Goal: Information Seeking & Learning: Learn about a topic

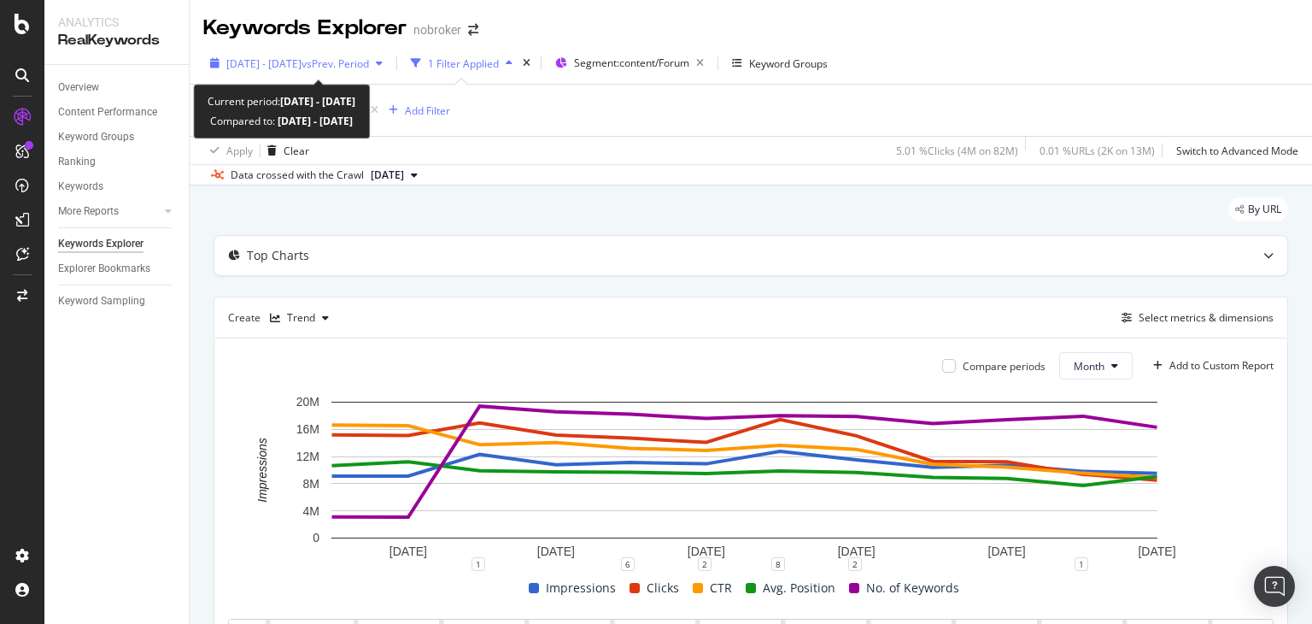
click at [369, 62] on span "vs Prev. Period" at bounding box center [335, 63] width 67 height 15
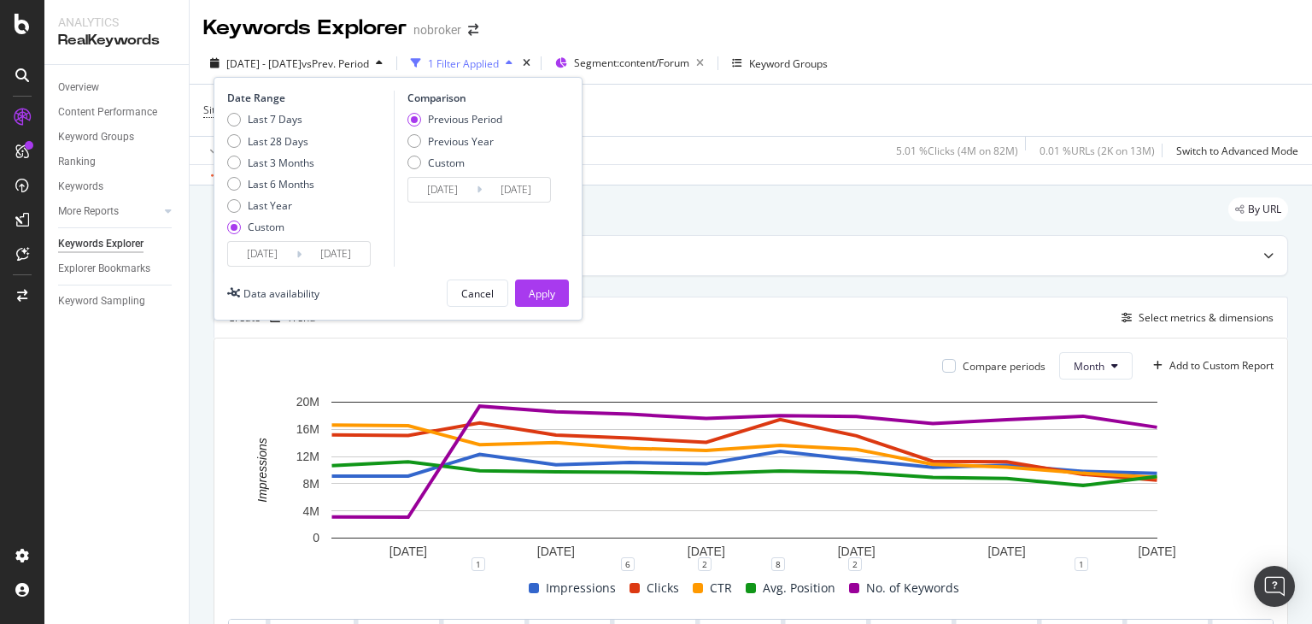
click at [285, 256] on input "[DATE]" at bounding box center [262, 254] width 68 height 24
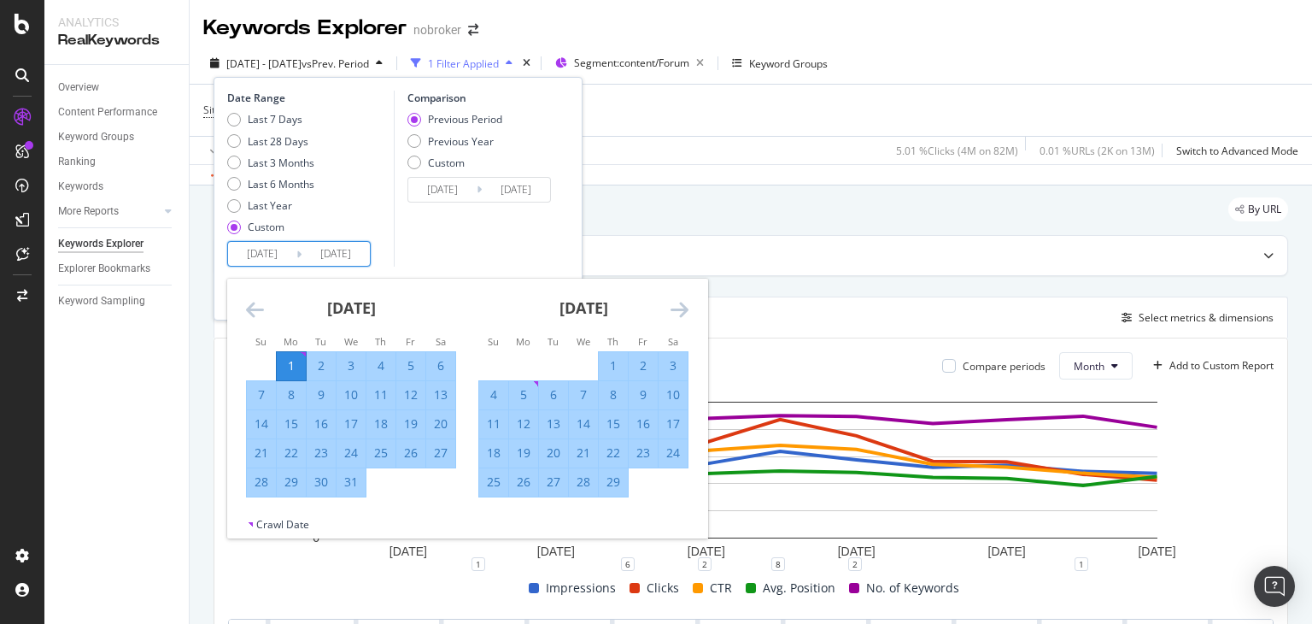
click at [259, 315] on icon "Move backward to switch to the previous month." at bounding box center [255, 309] width 18 height 20
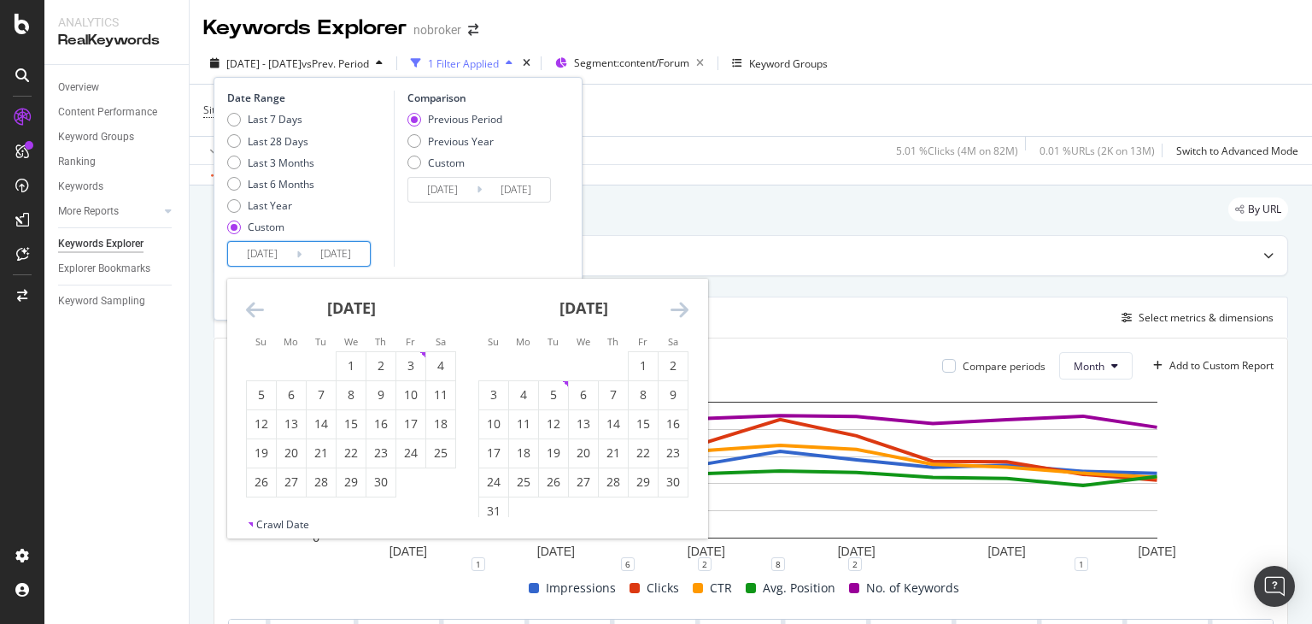
click at [259, 315] on icon "Move backward to switch to the previous month." at bounding box center [255, 309] width 18 height 20
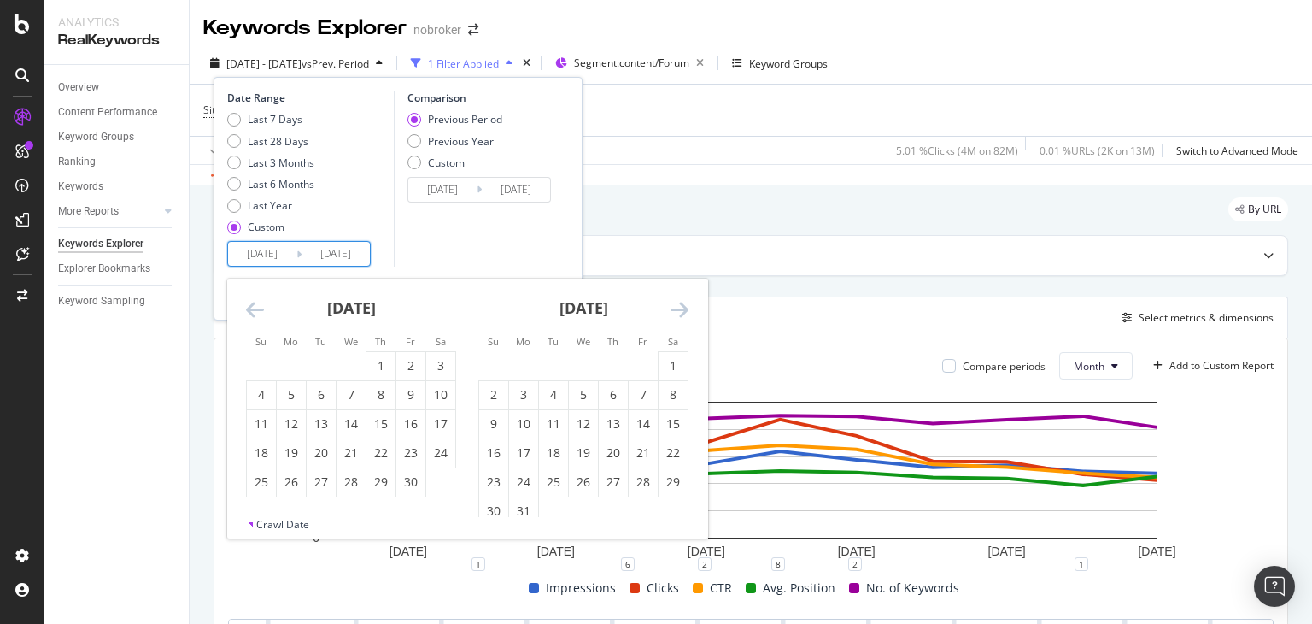
click at [259, 315] on icon "Move backward to switch to the previous month." at bounding box center [255, 309] width 18 height 20
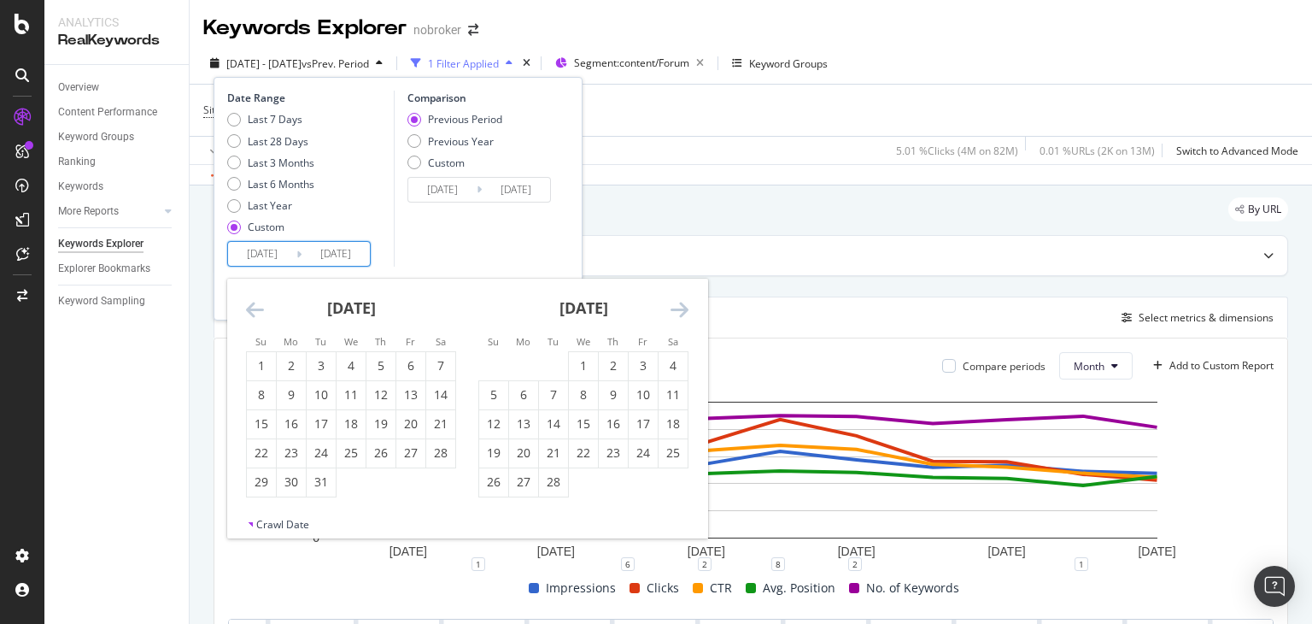
click at [259, 315] on icon "Move backward to switch to the previous month." at bounding box center [255, 309] width 18 height 20
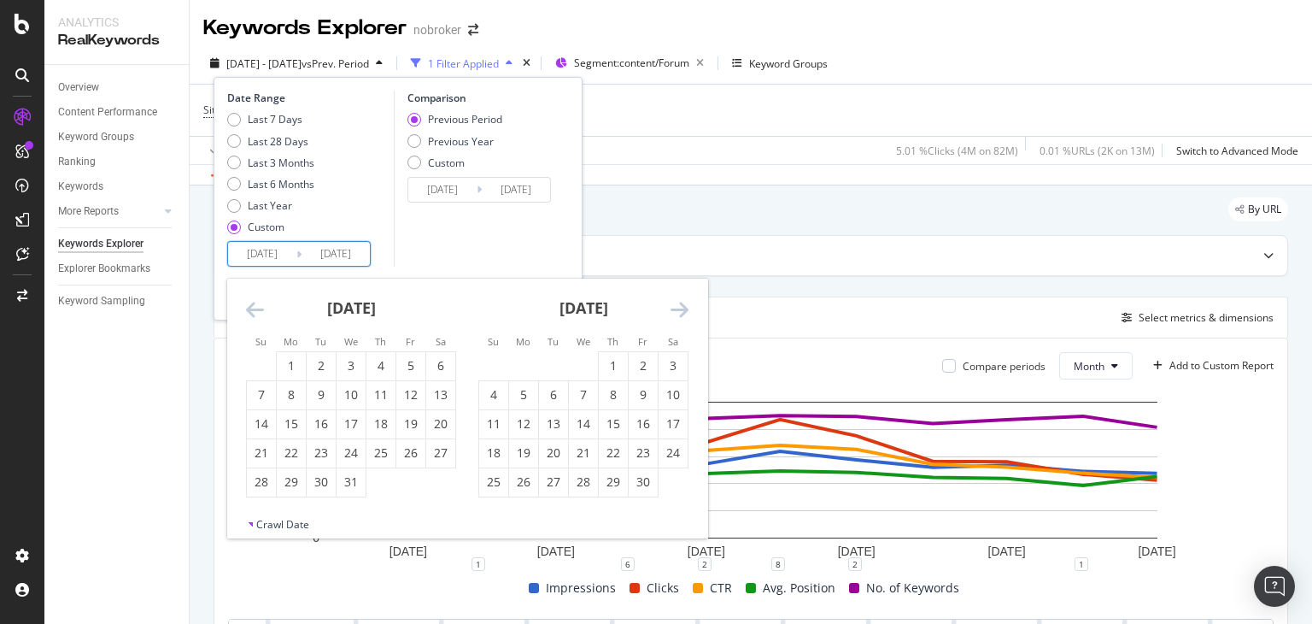
click at [259, 315] on icon "Move backward to switch to the previous month." at bounding box center [255, 309] width 18 height 20
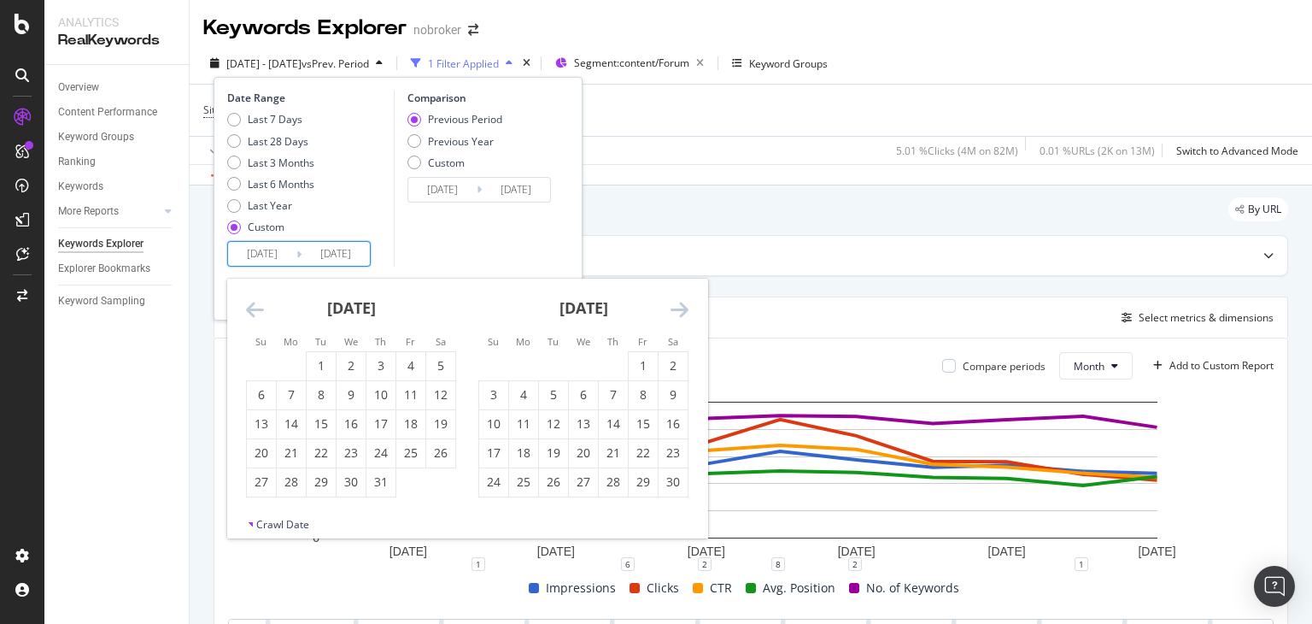
click at [259, 315] on icon "Move backward to switch to the previous month." at bounding box center [255, 309] width 18 height 20
click at [428, 365] on div "1" at bounding box center [440, 365] width 29 height 17
type input "[DATE]"
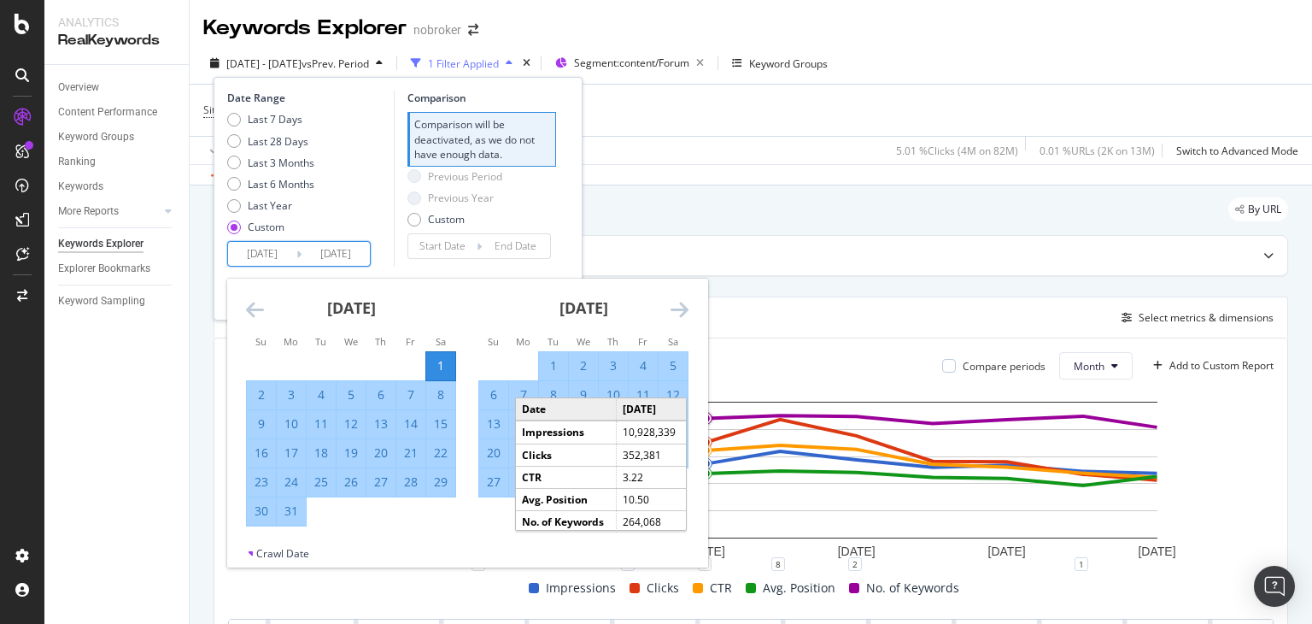
click at [673, 308] on icon "Move forward to switch to the next month." at bounding box center [680, 309] width 18 height 20
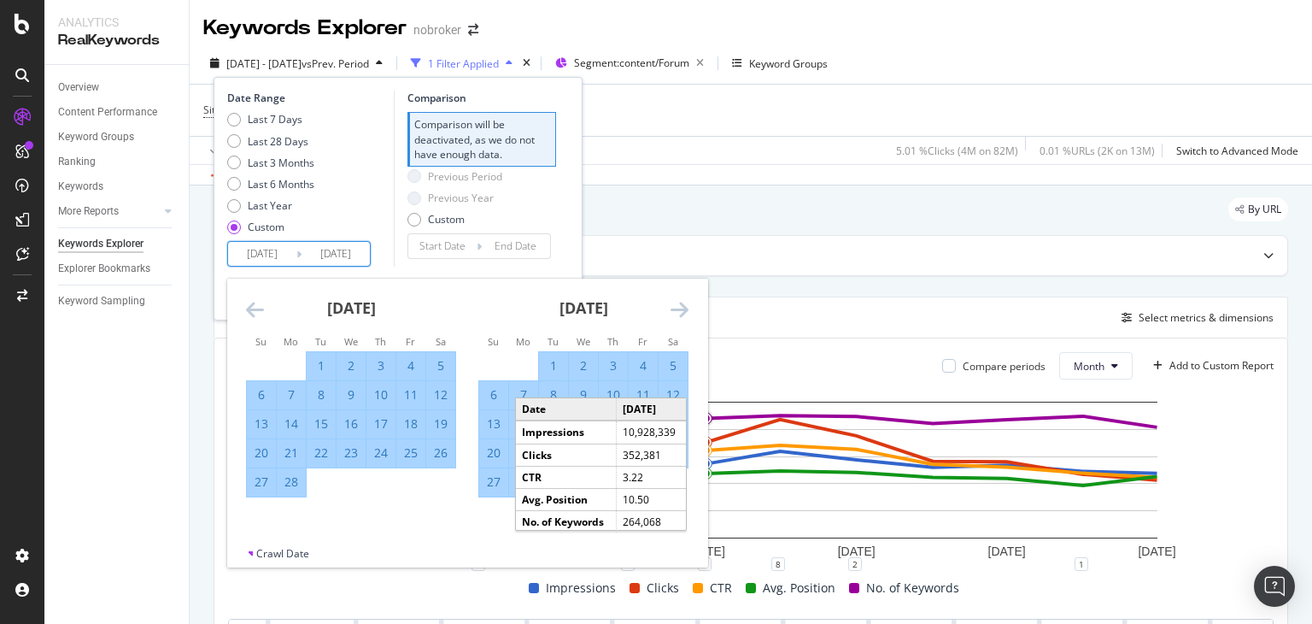
click at [673, 308] on icon "Move forward to switch to the next month." at bounding box center [680, 309] width 18 height 20
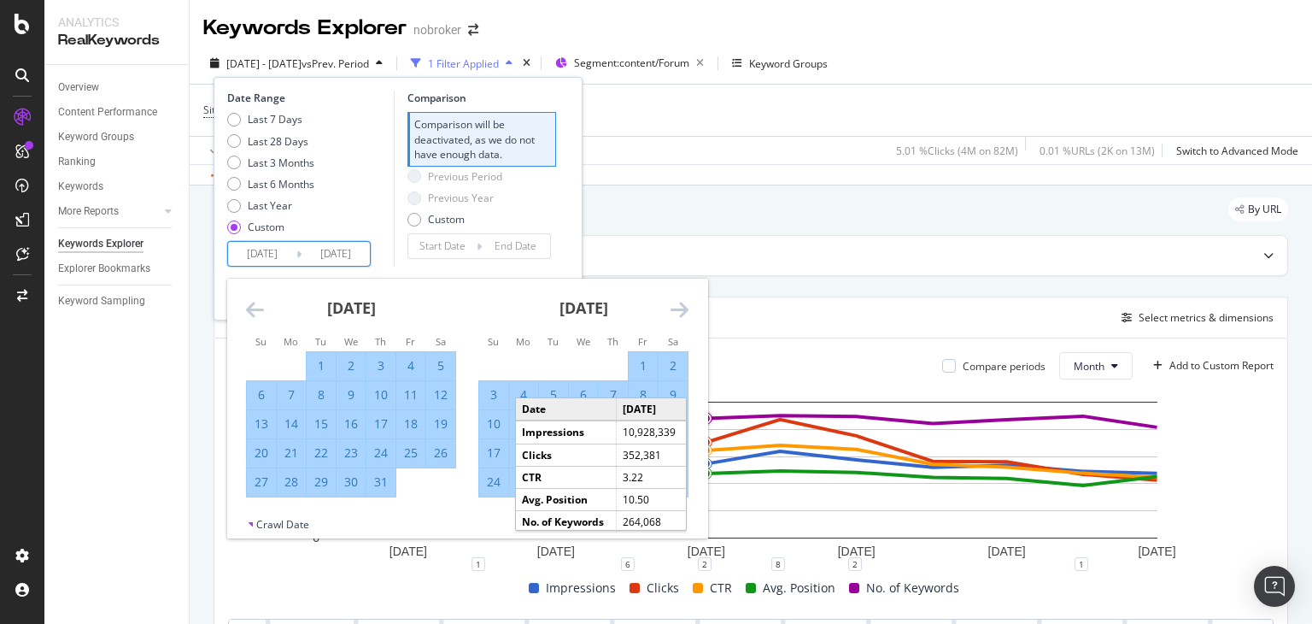
click at [673, 308] on icon "Move forward to switch to the next month." at bounding box center [680, 309] width 18 height 20
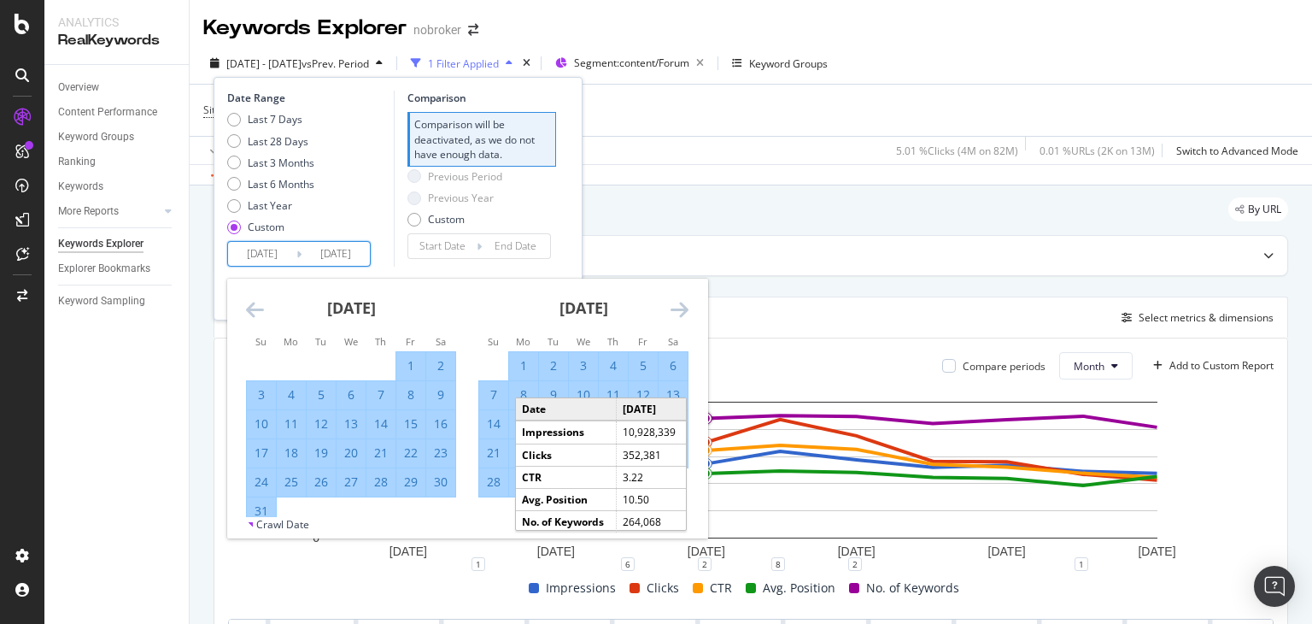
click at [673, 308] on icon "Move forward to switch to the next month." at bounding box center [680, 309] width 18 height 20
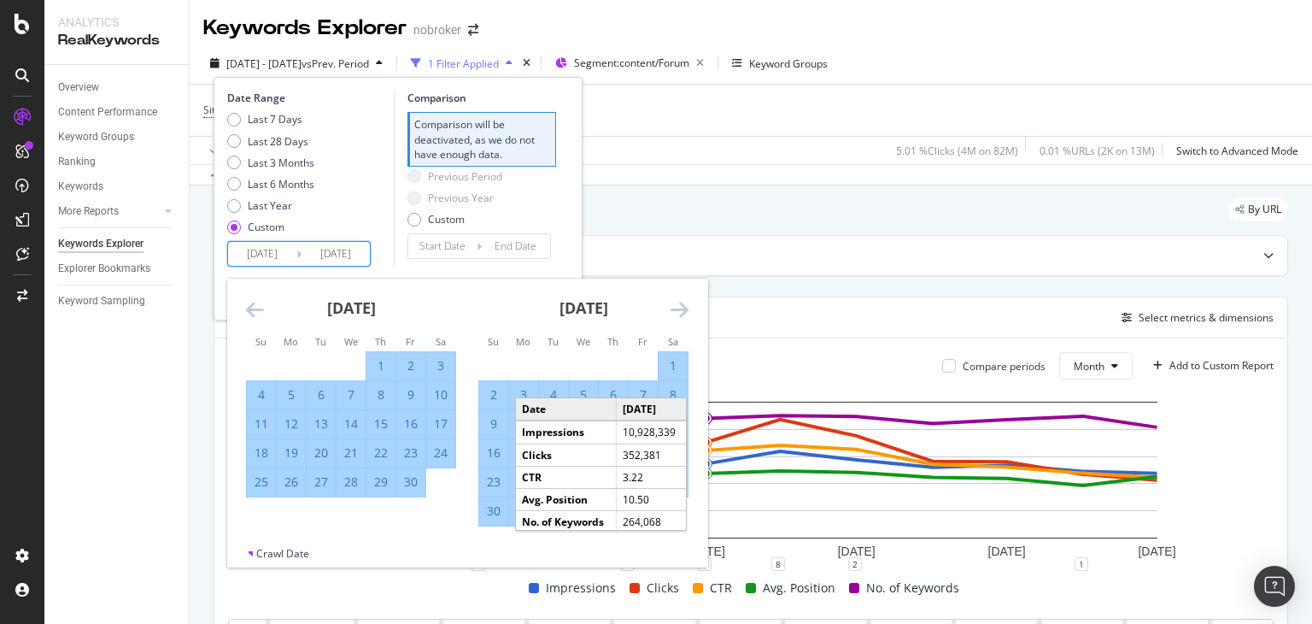
click at [673, 308] on icon "Move forward to switch to the next month." at bounding box center [680, 309] width 18 height 20
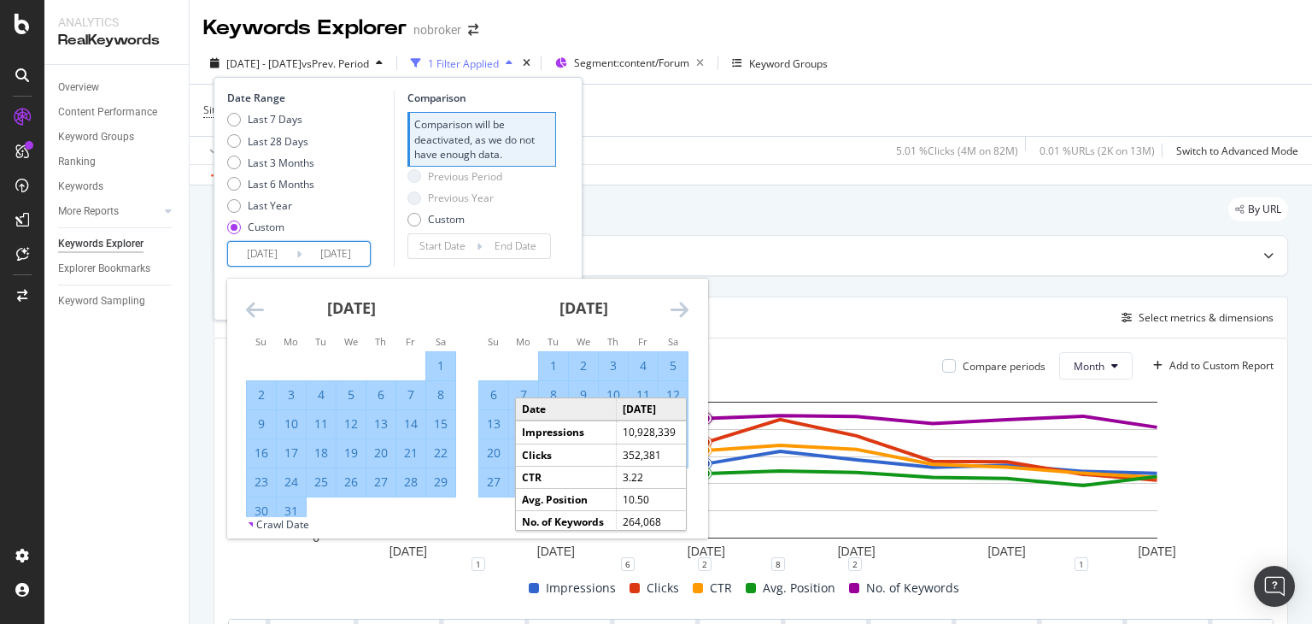
click at [673, 308] on icon "Move forward to switch to the next month." at bounding box center [680, 309] width 18 height 20
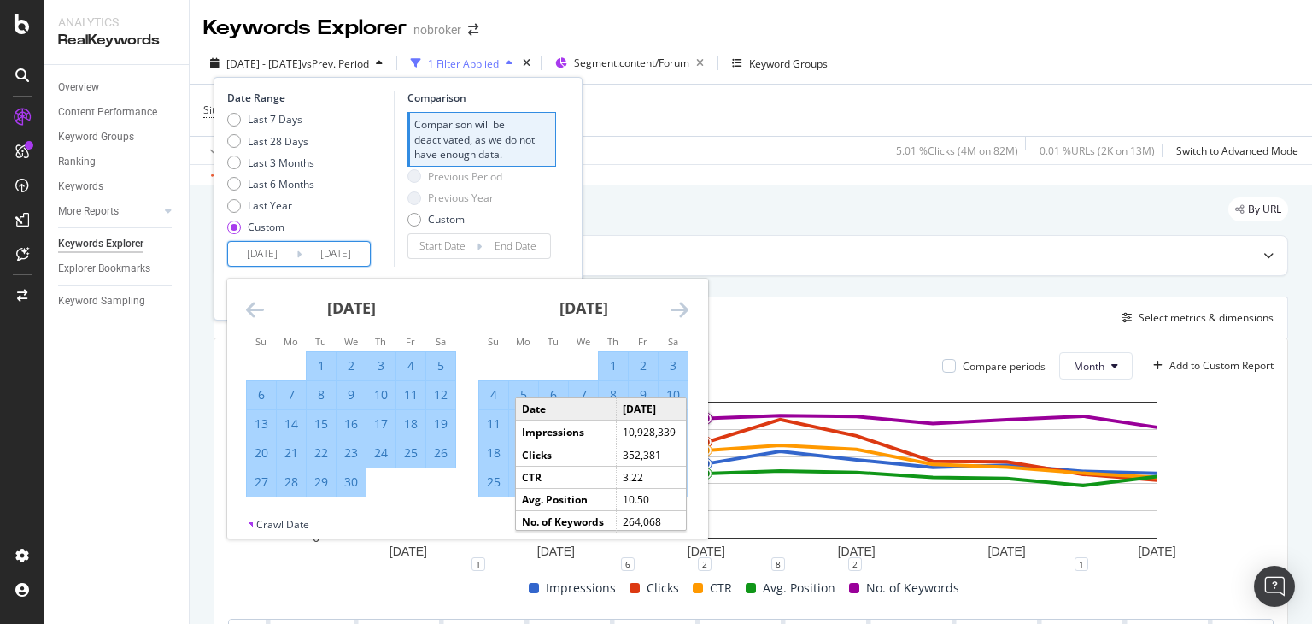
click at [504, 309] on div "[DATE]" at bounding box center [583, 314] width 210 height 73
click at [471, 312] on div "[DATE] 1 2 3 4 5 6 7 8 9 10 11 12 13 14 15 16 17 18 19 20 21 22 23 24 25 26 27 …" at bounding box center [583, 387] width 232 height 219
click at [452, 496] on div "[DATE] 1 2 3 4 5 6 7 8 9 10 11 12 13 14 15 16 17 18 19 20 21 22 23 24 25 26 27 …" at bounding box center [467, 397] width 480 height 238
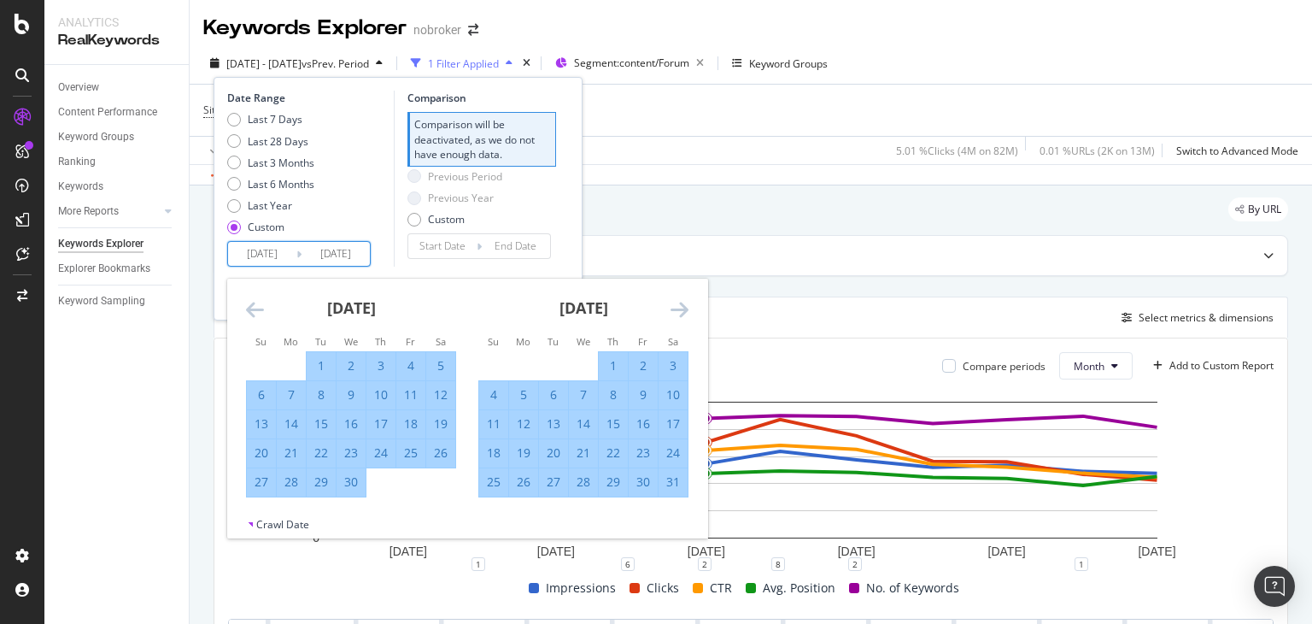
click at [357, 256] on input "[DATE]" at bounding box center [336, 254] width 68 height 24
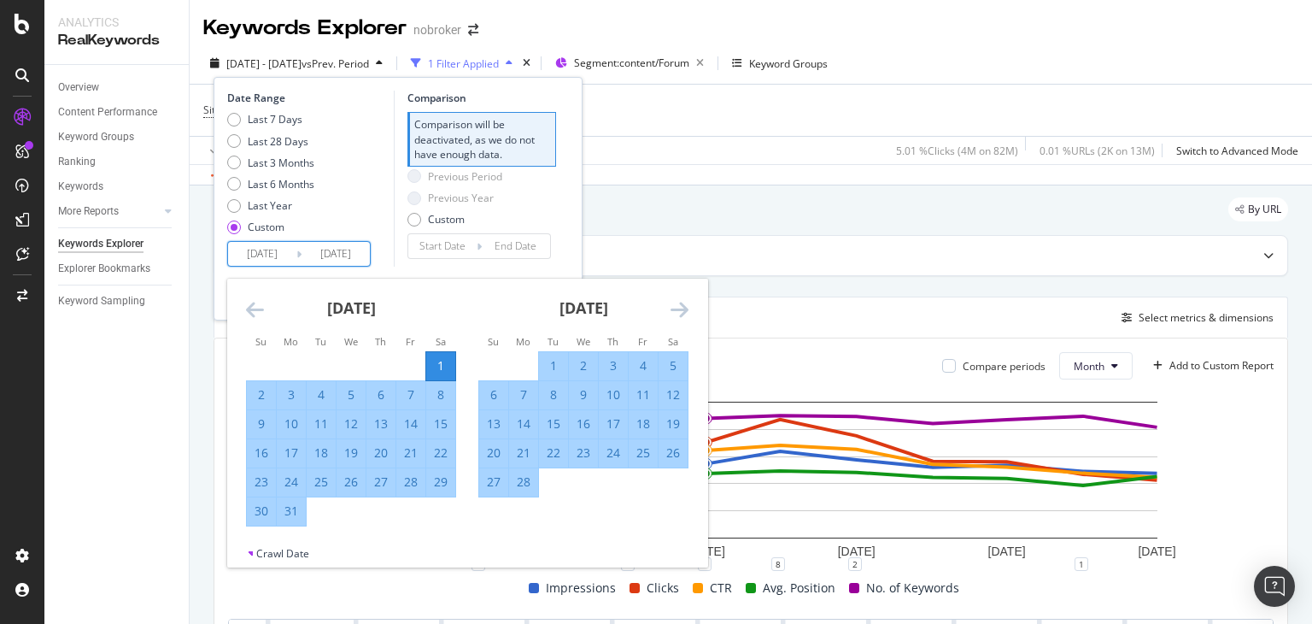
click at [681, 309] on icon "Move forward to switch to the next month." at bounding box center [680, 309] width 18 height 20
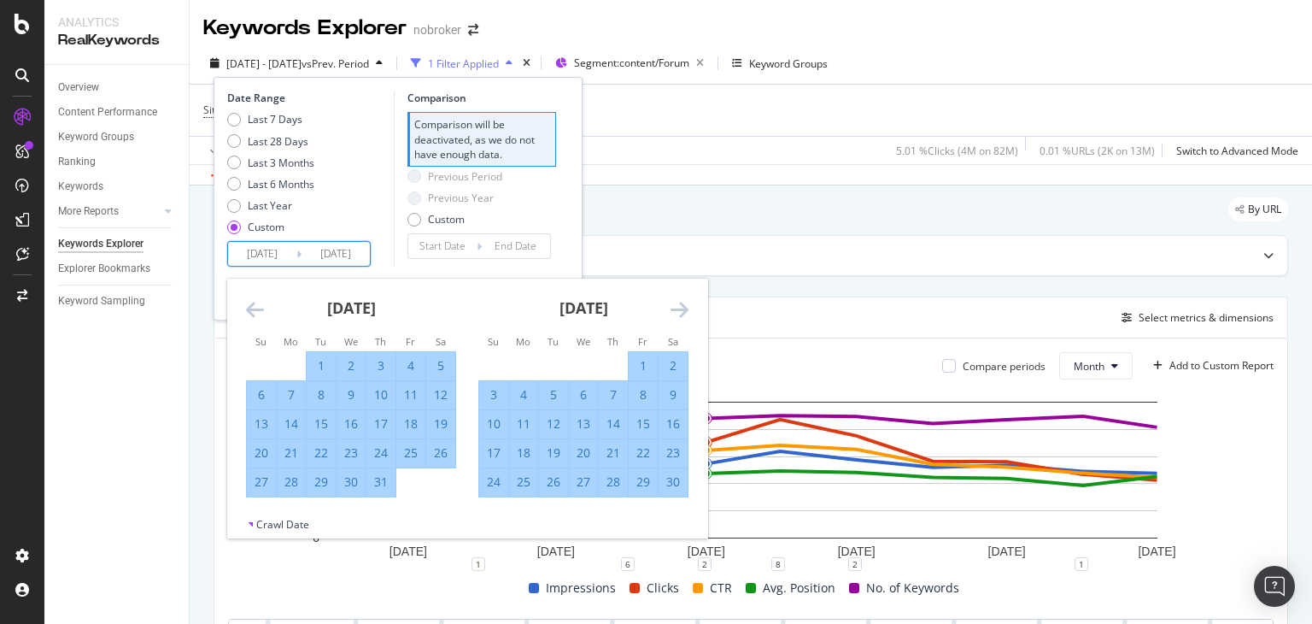
click at [681, 309] on icon "Move forward to switch to the next month." at bounding box center [680, 309] width 18 height 20
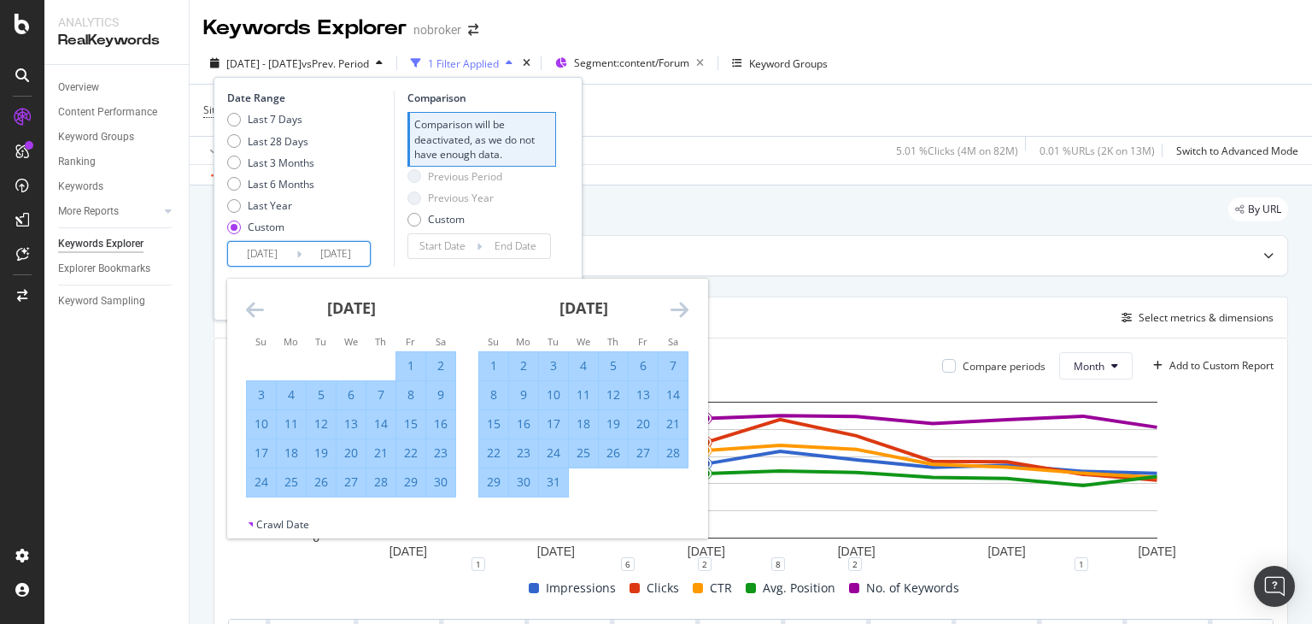
click at [681, 309] on icon "Move forward to switch to the next month." at bounding box center [680, 309] width 18 height 20
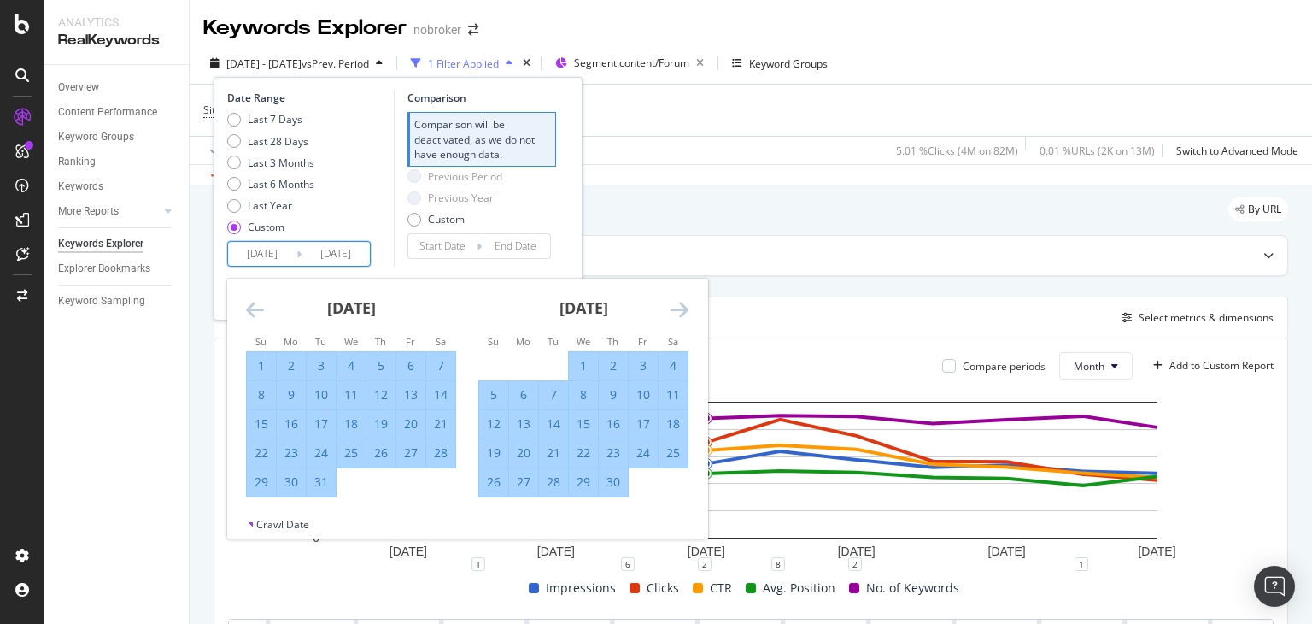
click at [681, 309] on icon "Move forward to switch to the next month." at bounding box center [680, 309] width 18 height 20
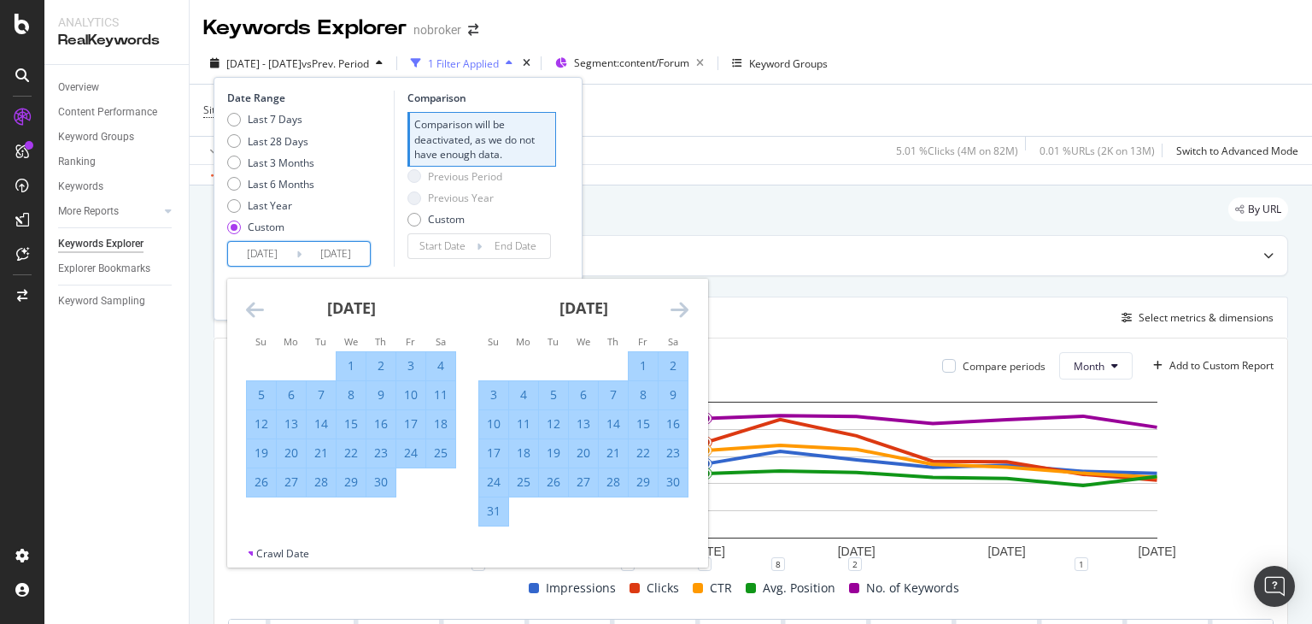
click at [681, 309] on icon "Move forward to switch to the next month." at bounding box center [680, 309] width 18 height 20
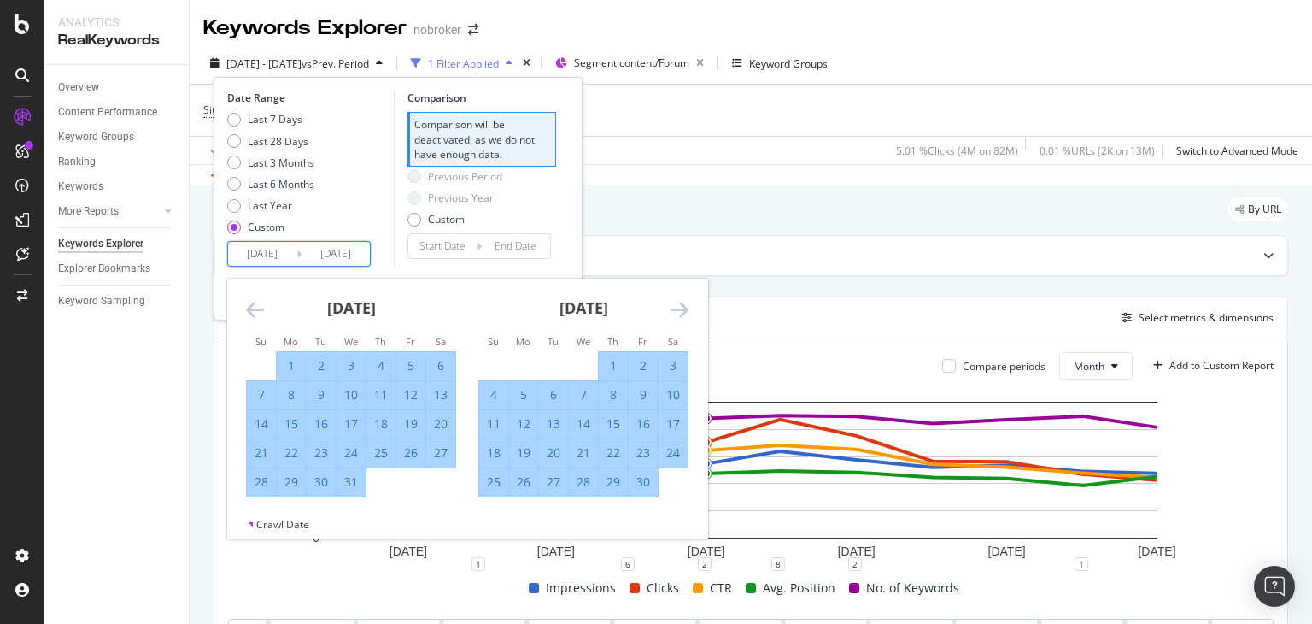
click at [681, 309] on icon "Move forward to switch to the next month." at bounding box center [680, 309] width 18 height 20
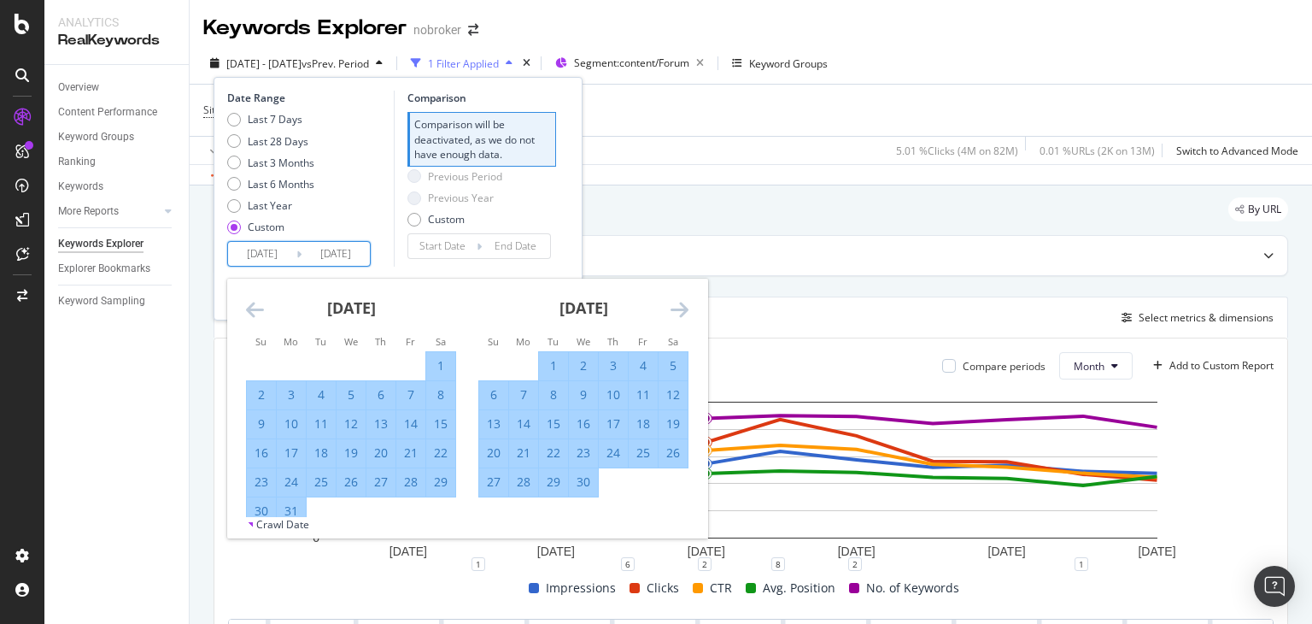
click at [681, 309] on icon "Move forward to switch to the next month." at bounding box center [680, 309] width 18 height 20
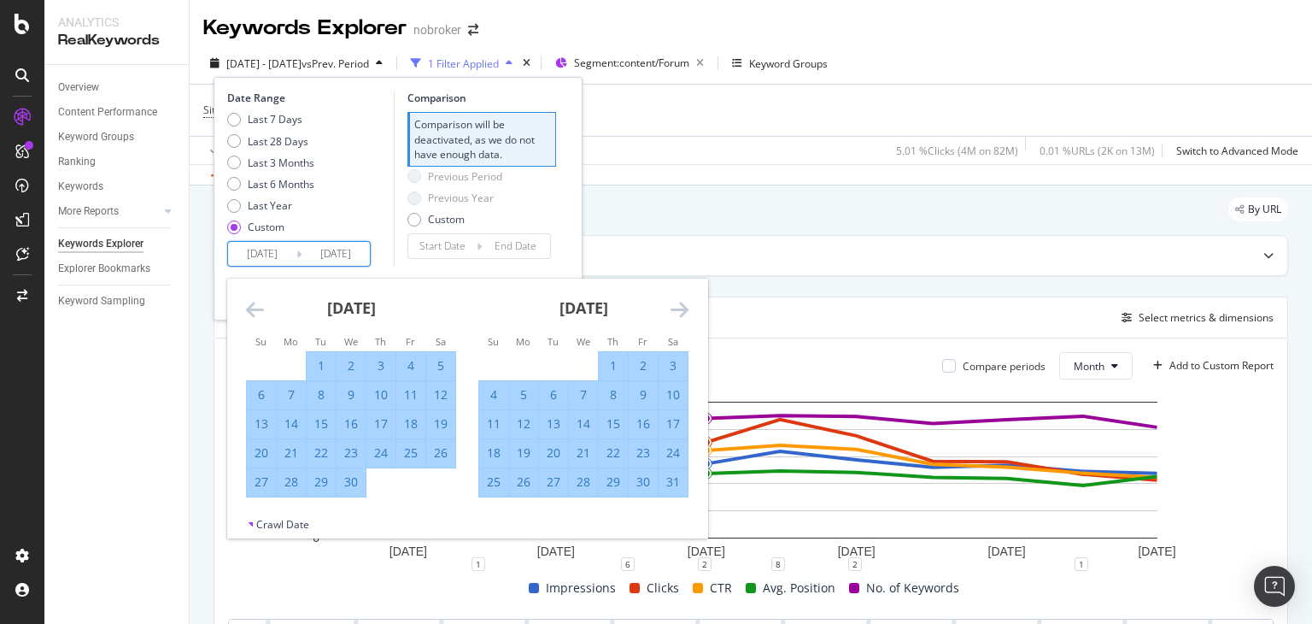
click at [677, 487] on div "31" at bounding box center [673, 481] width 29 height 17
type input "[DATE]"
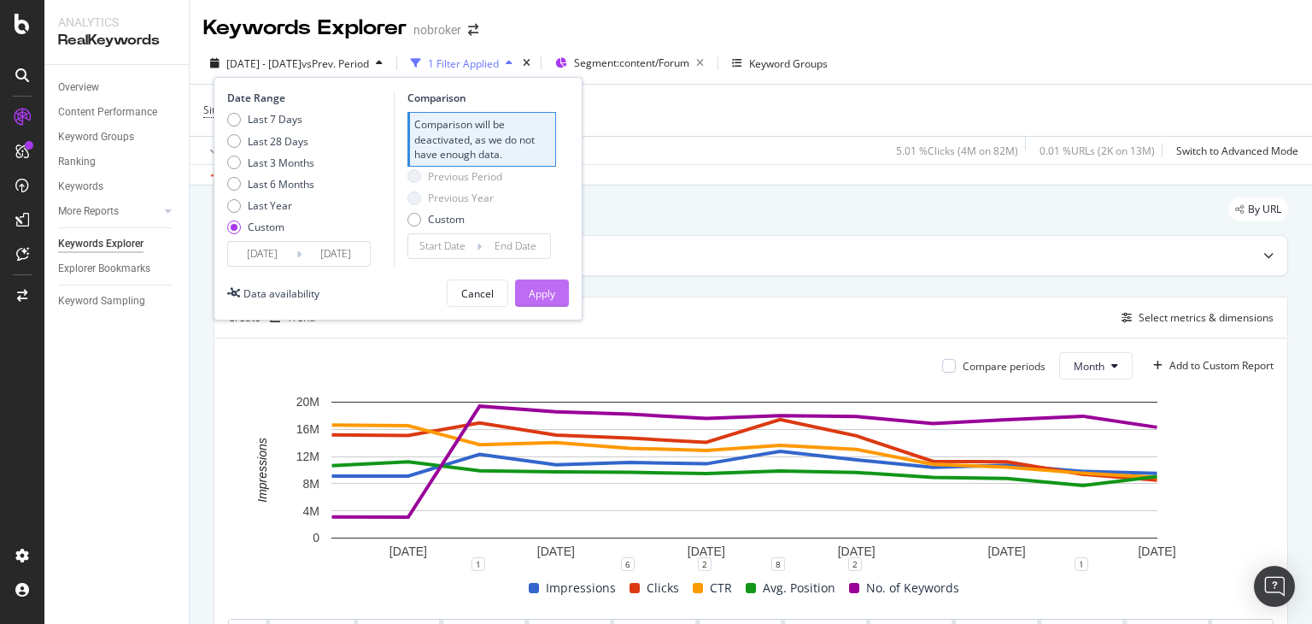
click at [547, 295] on div "Apply" at bounding box center [542, 293] width 26 height 15
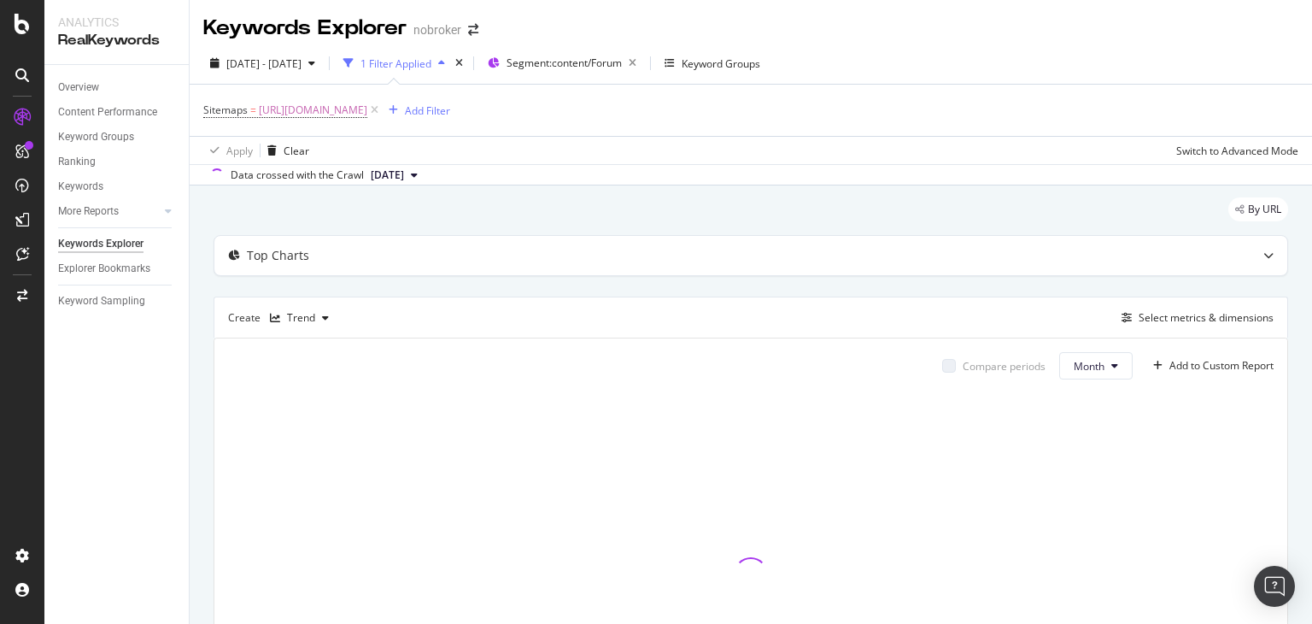
click at [418, 174] on icon at bounding box center [414, 175] width 7 height 10
click at [455, 243] on div "6.0M URLs" at bounding box center [452, 250] width 50 height 15
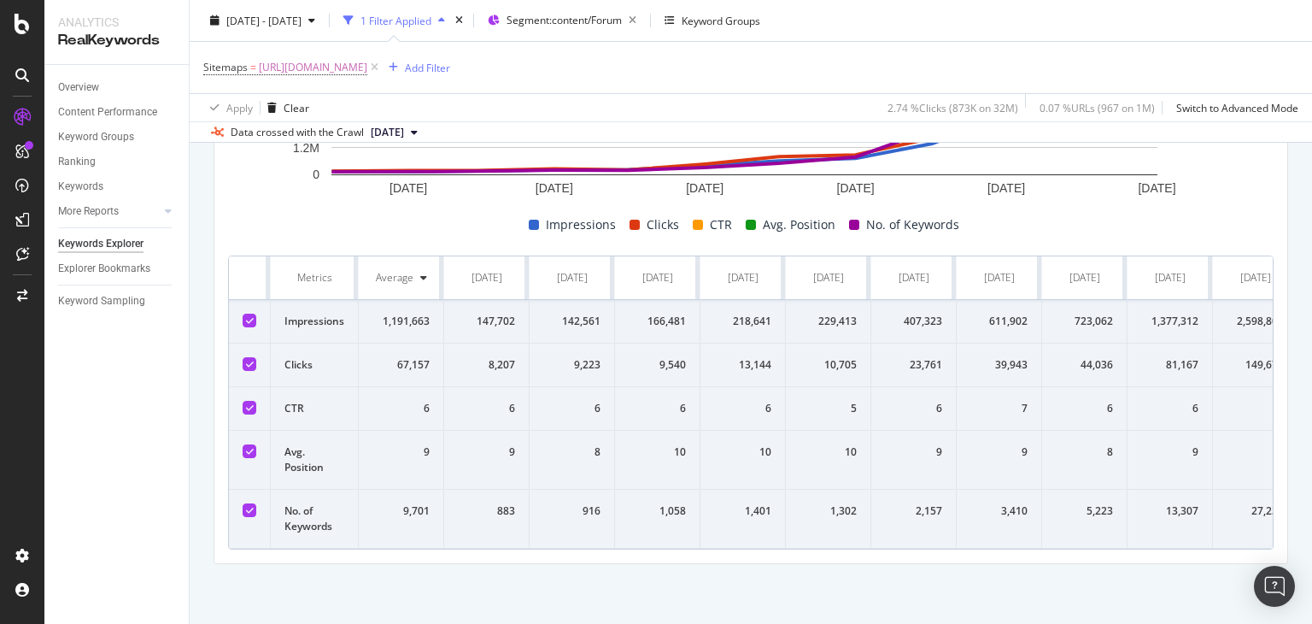
scroll to position [0, 208]
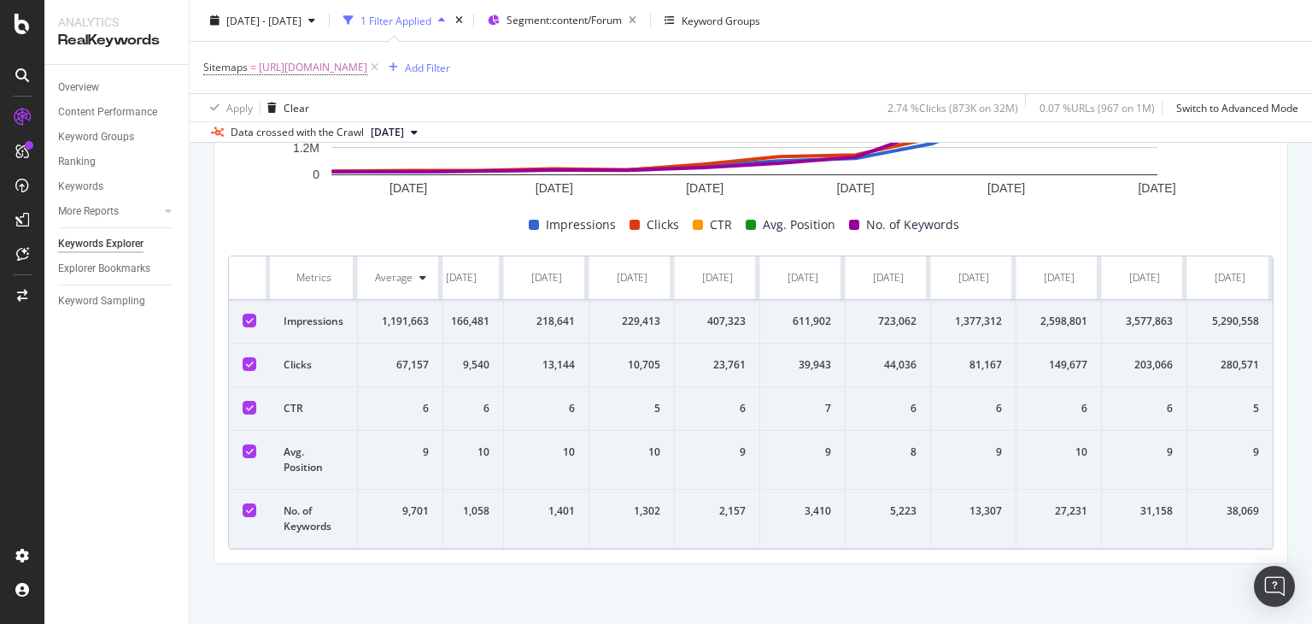
drag, startPoint x: 296, startPoint y: 245, endPoint x: 1149, endPoint y: 512, distance: 893.9
click at [1297, 480] on div "By URL Top Charts Create Trend Select metrics & dimensions Compare periods Mont…" at bounding box center [751, 222] width 1122 height 801
copy thead
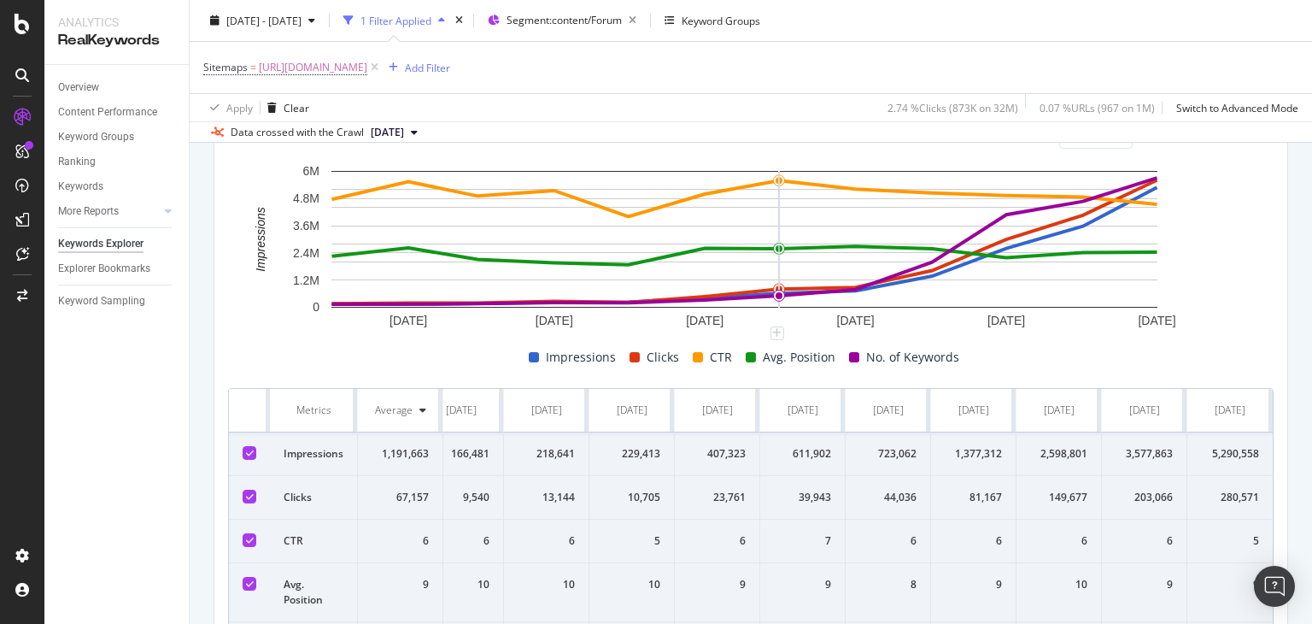
scroll to position [0, 0]
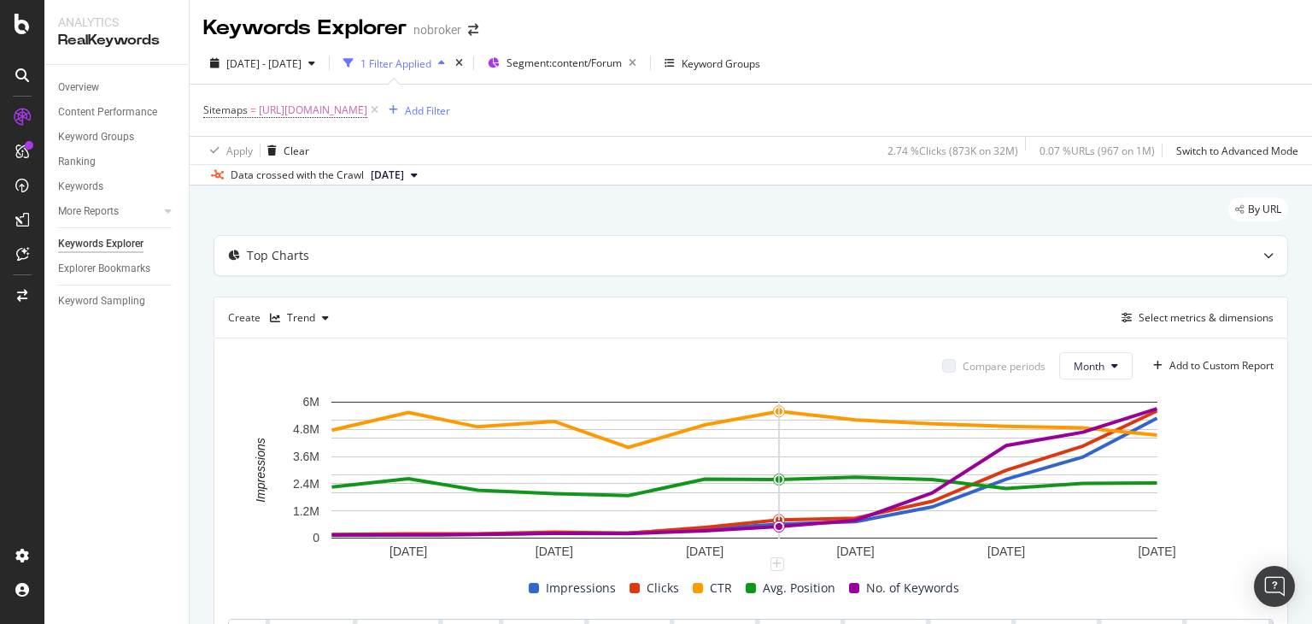
click at [228, 206] on div "By URL" at bounding box center [751, 216] width 1075 height 38
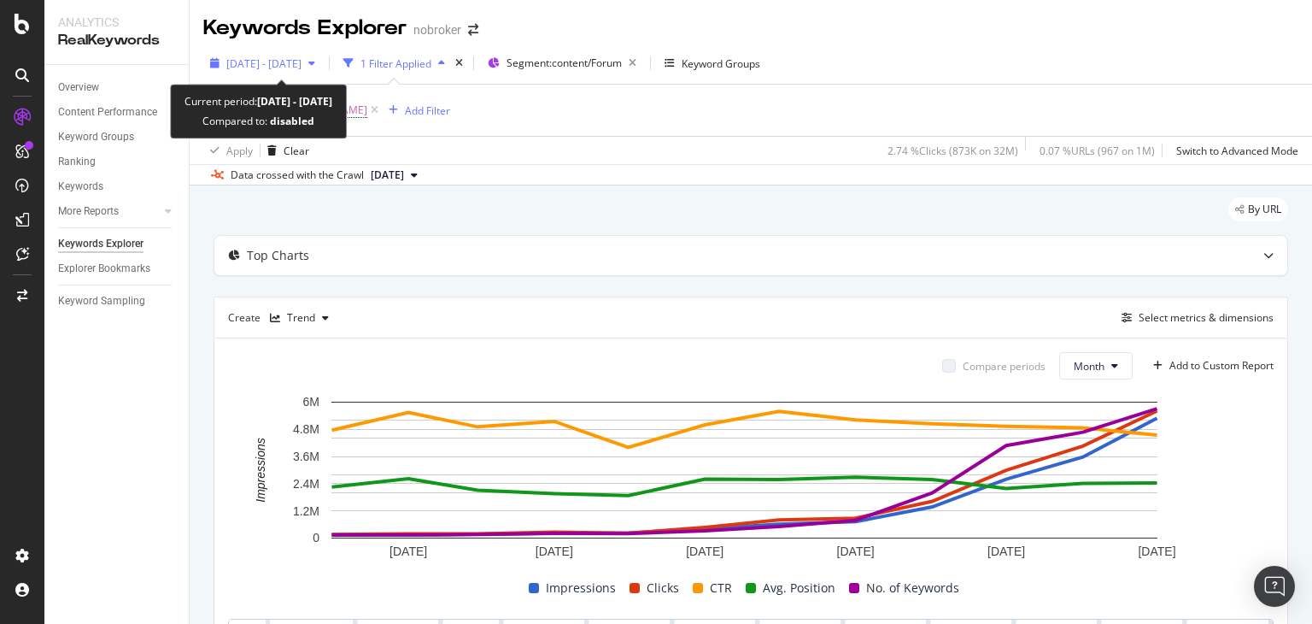
click at [302, 68] on span "[DATE] - [DATE]" at bounding box center [263, 63] width 75 height 15
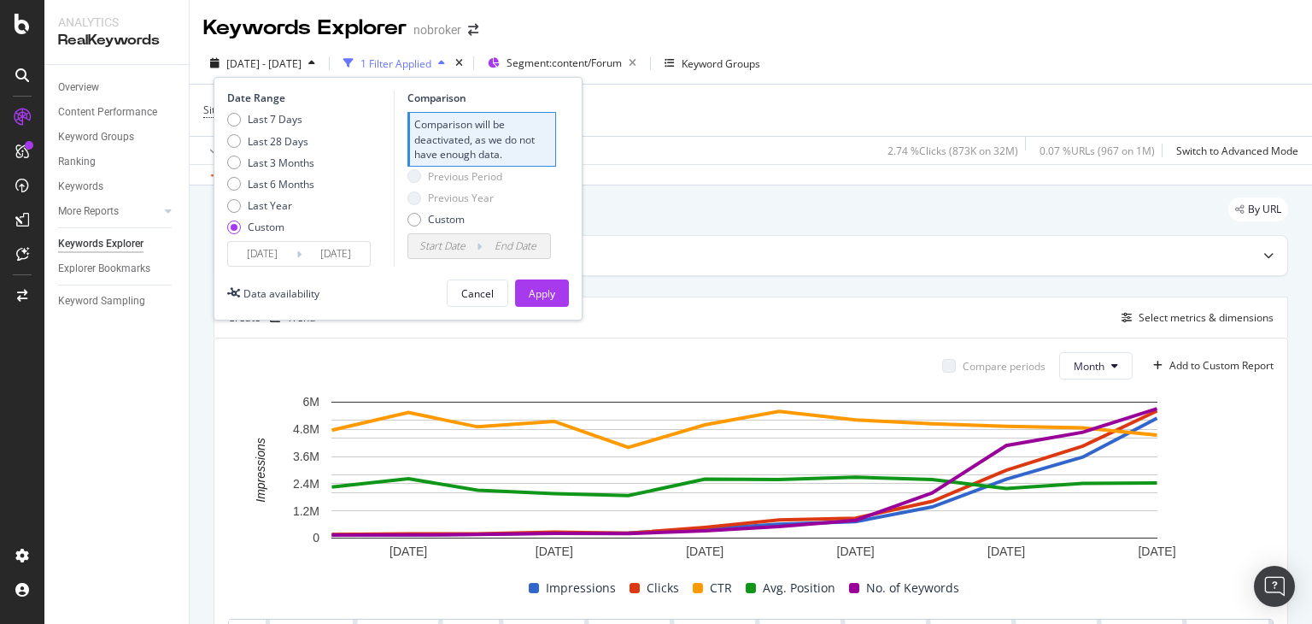
click at [281, 254] on input "[DATE]" at bounding box center [262, 254] width 68 height 24
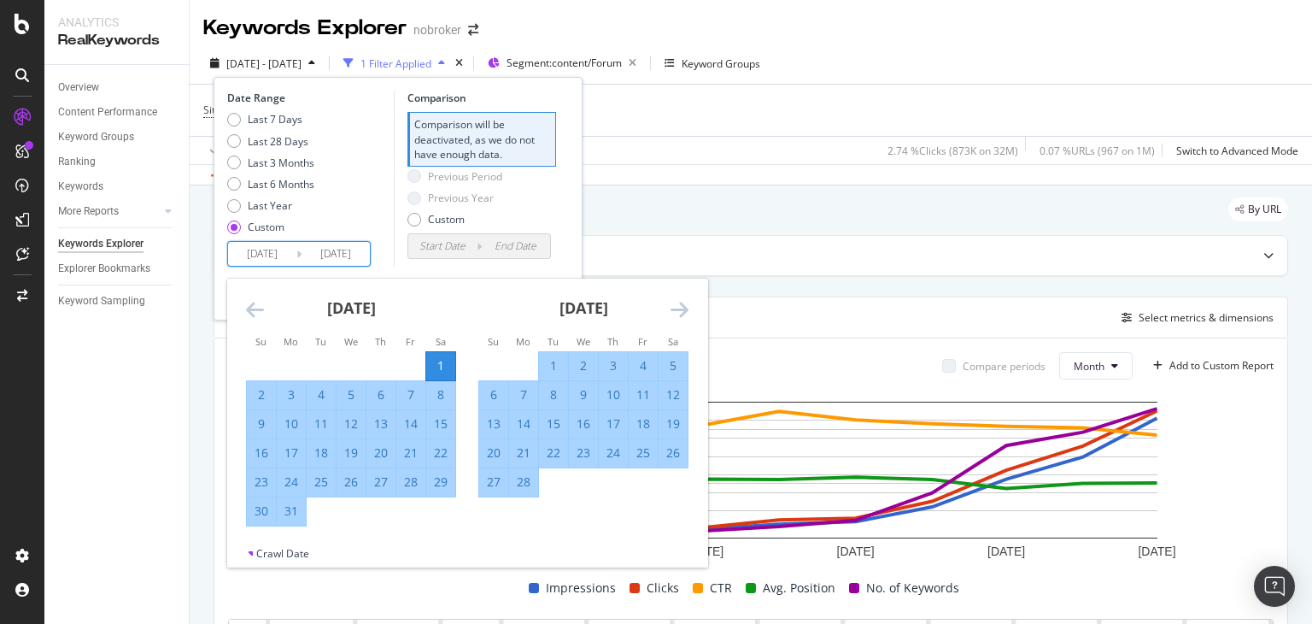
click at [441, 354] on div "1" at bounding box center [440, 366] width 29 height 28
click at [440, 354] on div "1" at bounding box center [440, 366] width 29 height 28
type input "[DATE]"
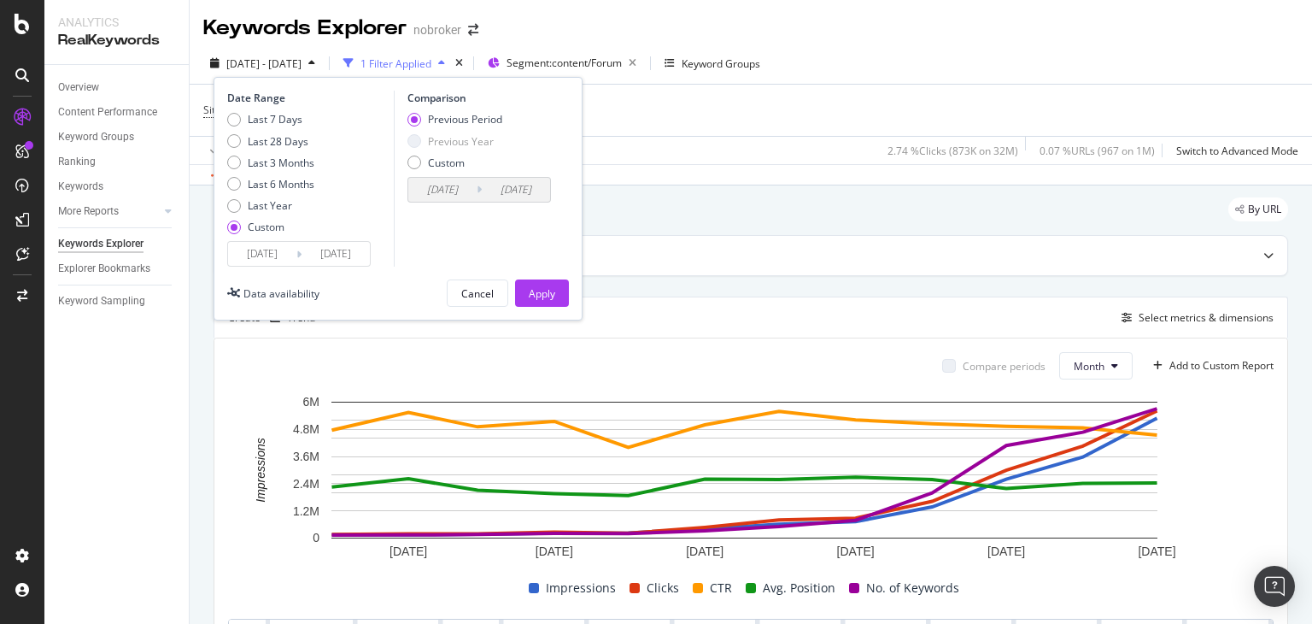
click at [284, 257] on input "[DATE]" at bounding box center [262, 254] width 68 height 24
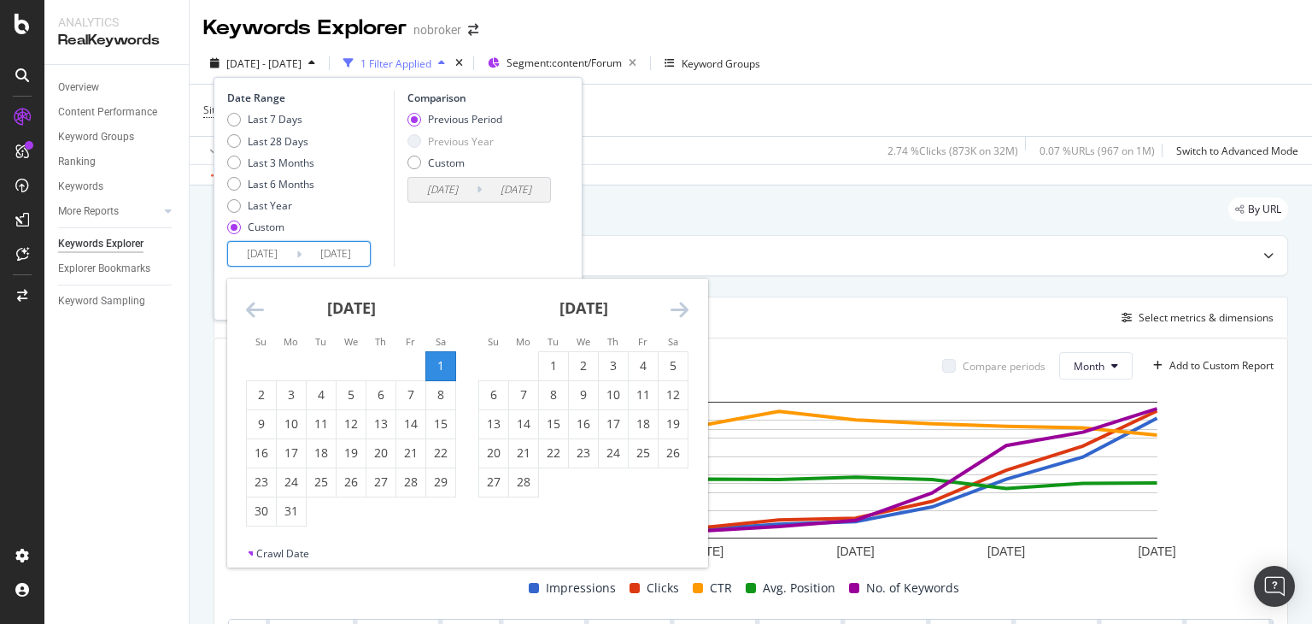
click at [247, 305] on icon "Move backward to switch to the previous month." at bounding box center [255, 309] width 18 height 20
click at [678, 312] on icon "Move forward to switch to the next month." at bounding box center [680, 309] width 18 height 20
click at [260, 306] on icon "Move backward to switch to the previous month." at bounding box center [255, 309] width 18 height 20
click at [674, 310] on icon "Move forward to switch to the next month." at bounding box center [680, 309] width 18 height 20
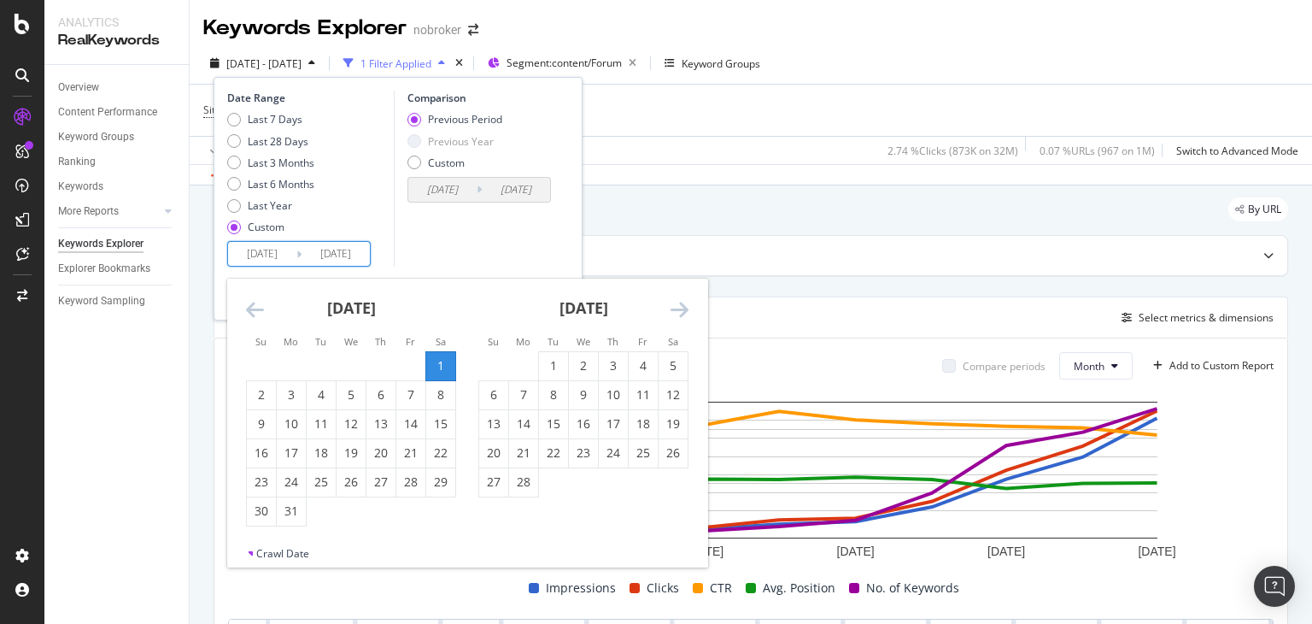
click at [674, 310] on icon "Move forward to switch to the next month." at bounding box center [680, 309] width 18 height 20
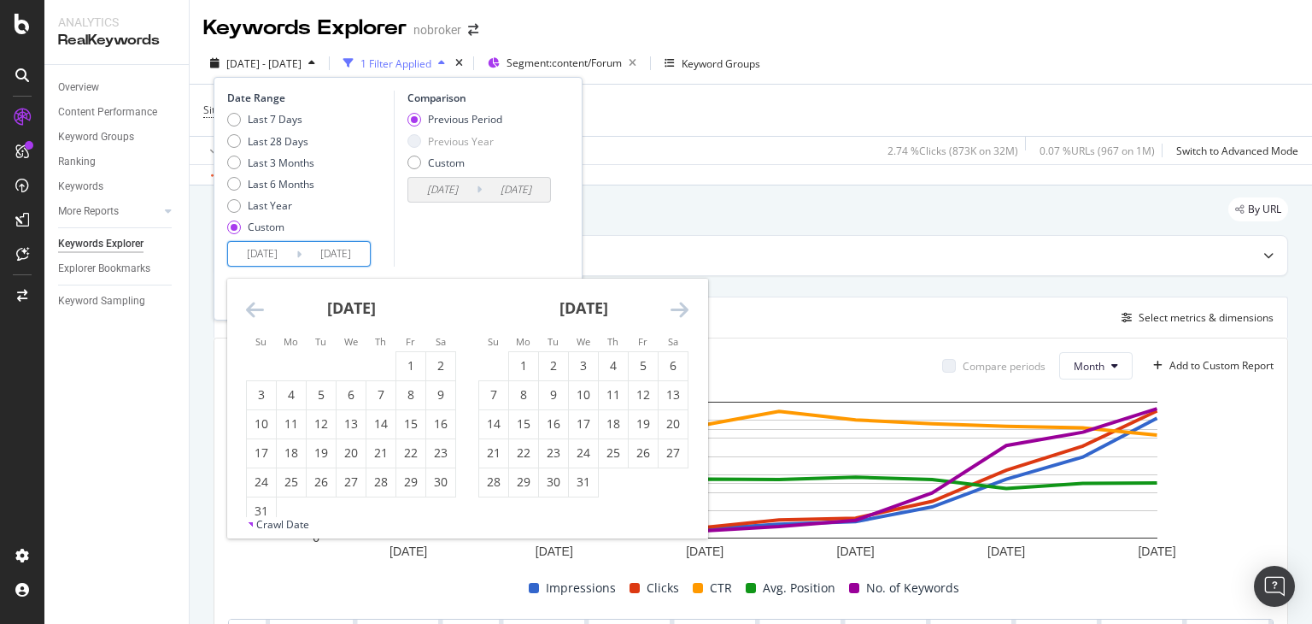
click at [674, 310] on icon "Move forward to switch to the next month." at bounding box center [680, 309] width 18 height 20
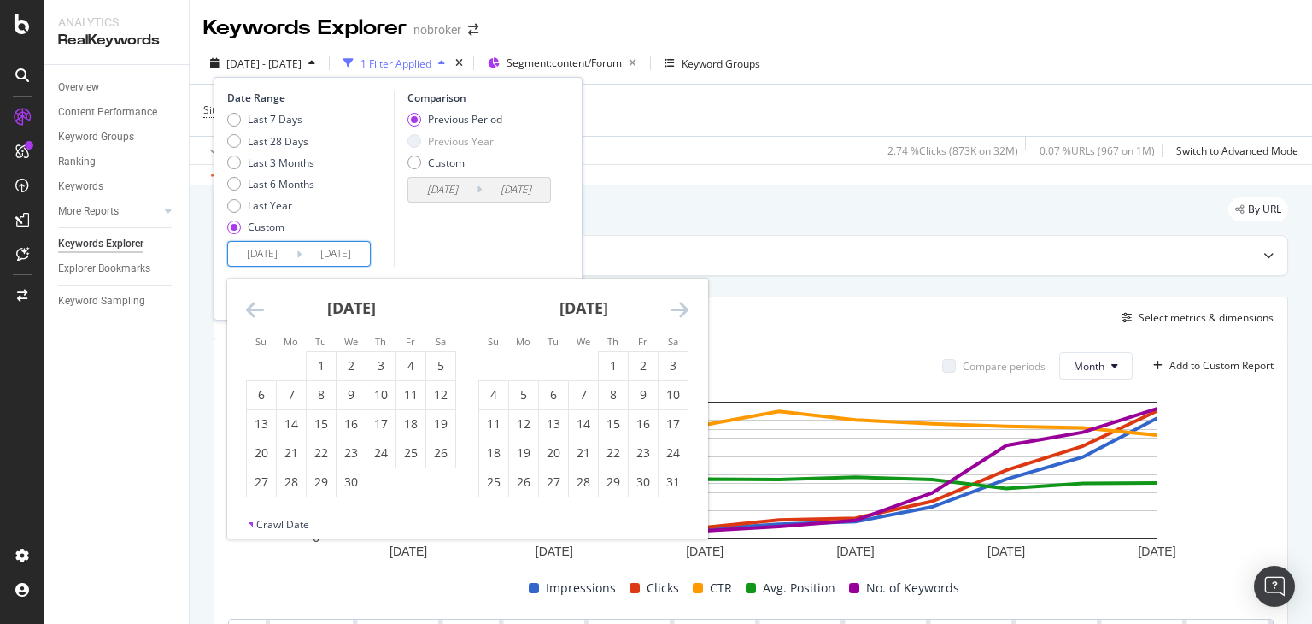
click at [674, 310] on icon "Move forward to switch to the next month." at bounding box center [680, 309] width 18 height 20
click at [265, 366] on div "1" at bounding box center [261, 365] width 29 height 17
type input "[DATE]"
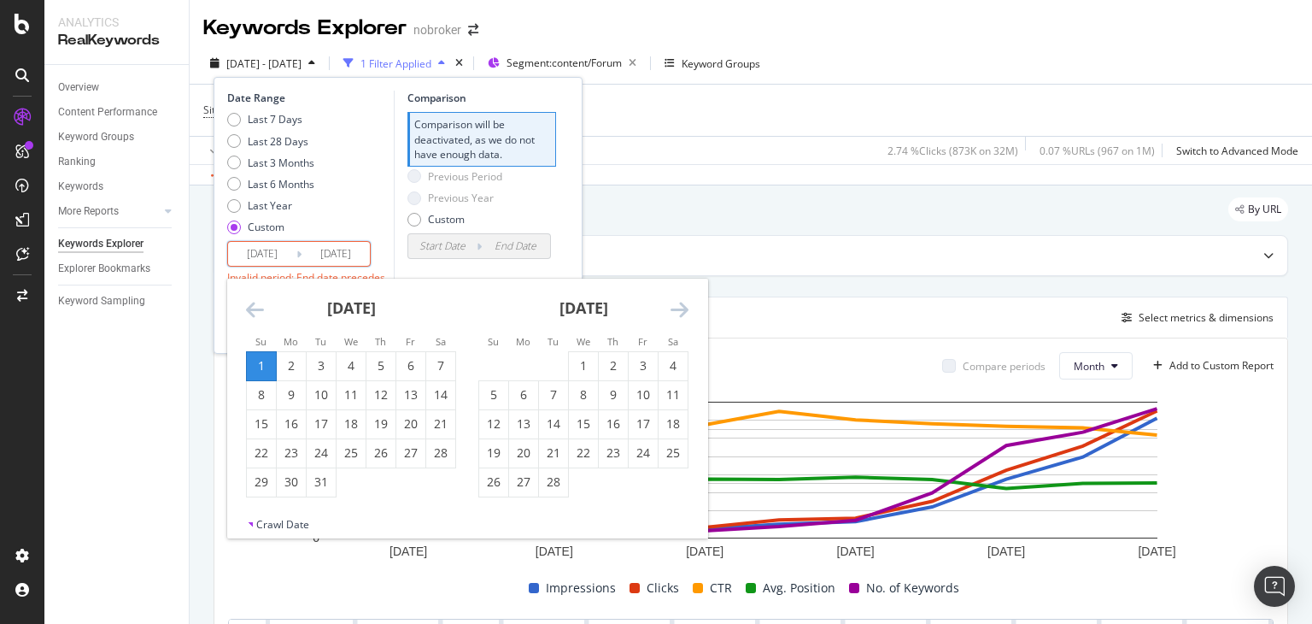
click at [682, 310] on icon "Move forward to switch to the next month." at bounding box center [680, 309] width 18 height 20
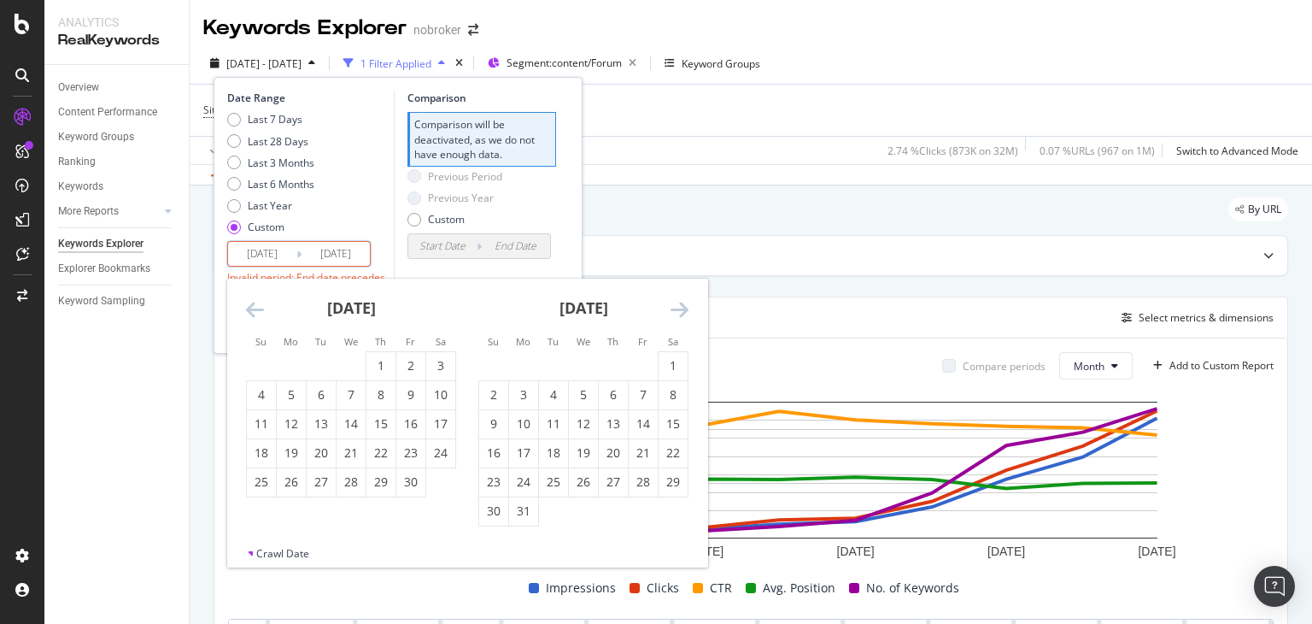
click at [682, 310] on icon "Move forward to switch to the next month." at bounding box center [680, 309] width 18 height 20
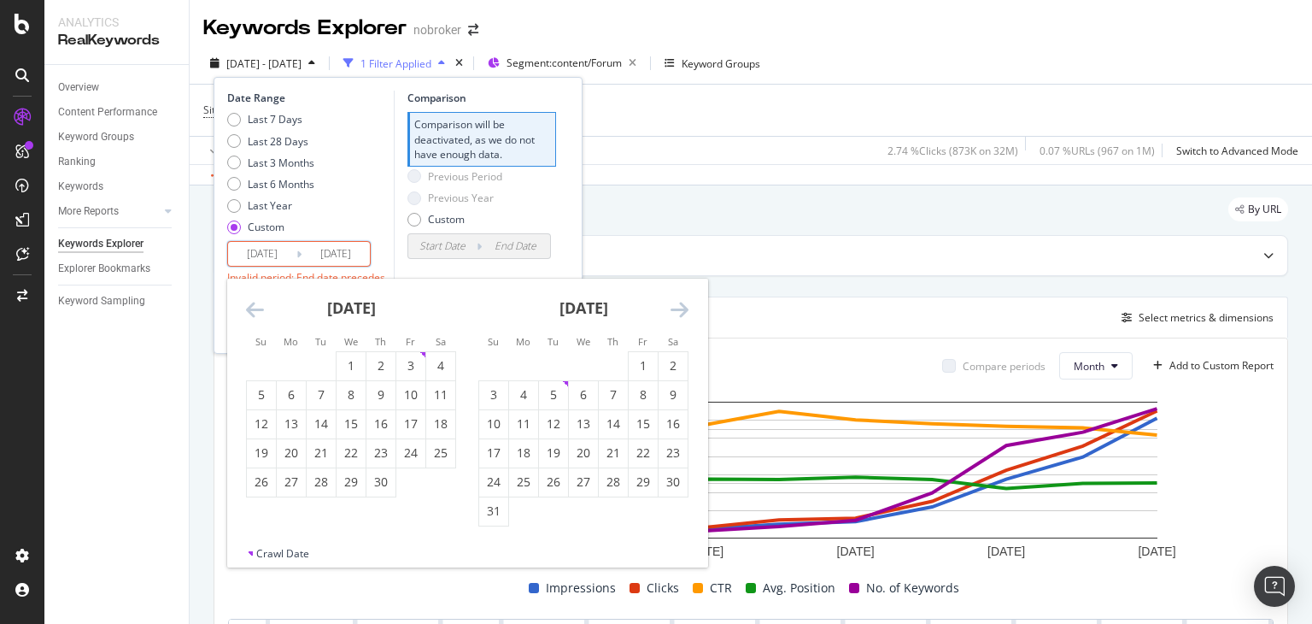
click at [496, 514] on div "31" at bounding box center [493, 510] width 29 height 17
type input "[DATE]"
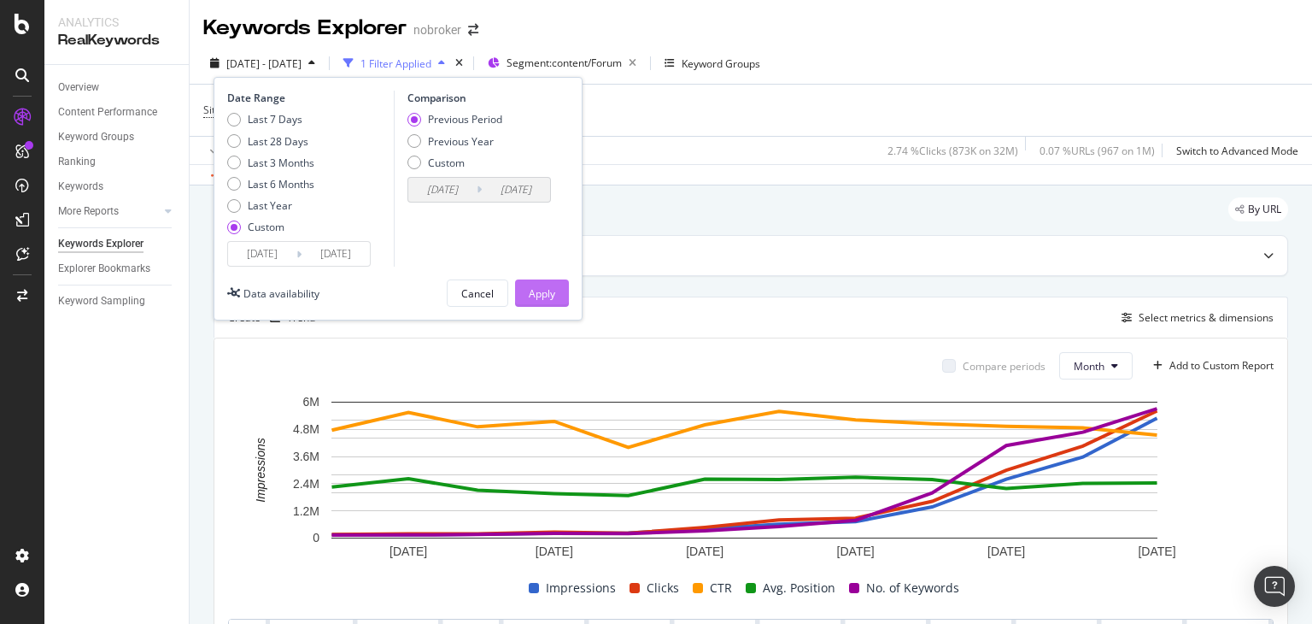
click at [541, 300] on div "Apply" at bounding box center [542, 293] width 26 height 26
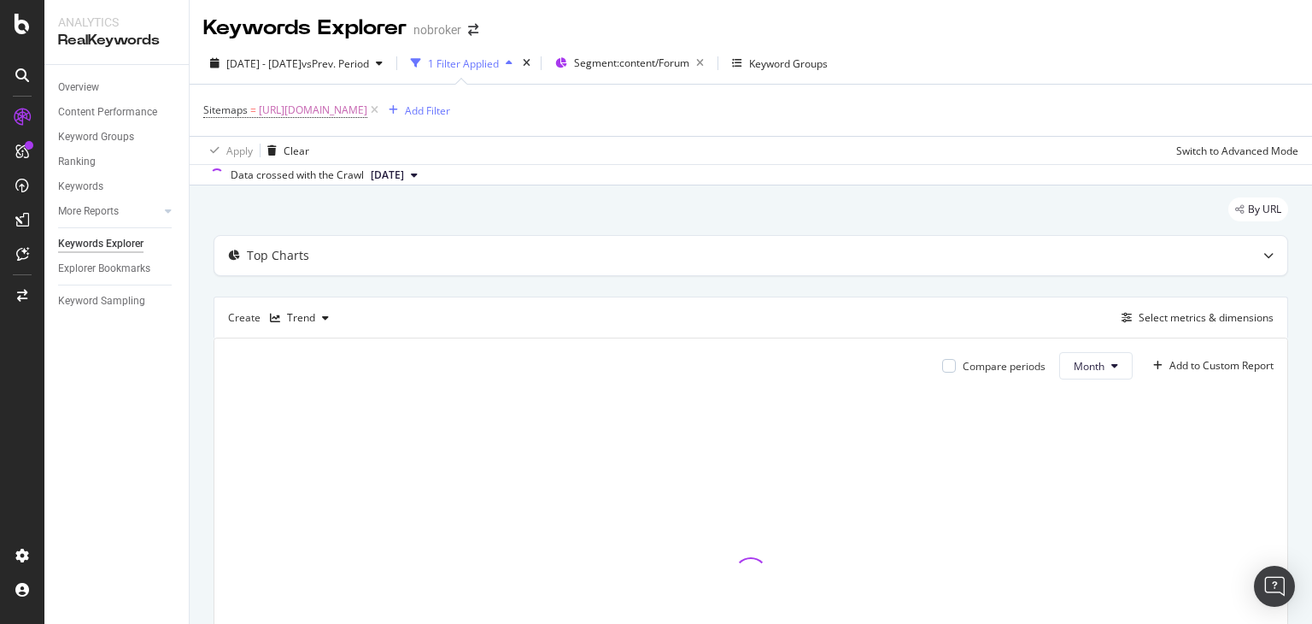
click at [404, 172] on span "[DATE]" at bounding box center [387, 174] width 33 height 15
click at [453, 249] on div "6.0M URLs" at bounding box center [452, 250] width 50 height 15
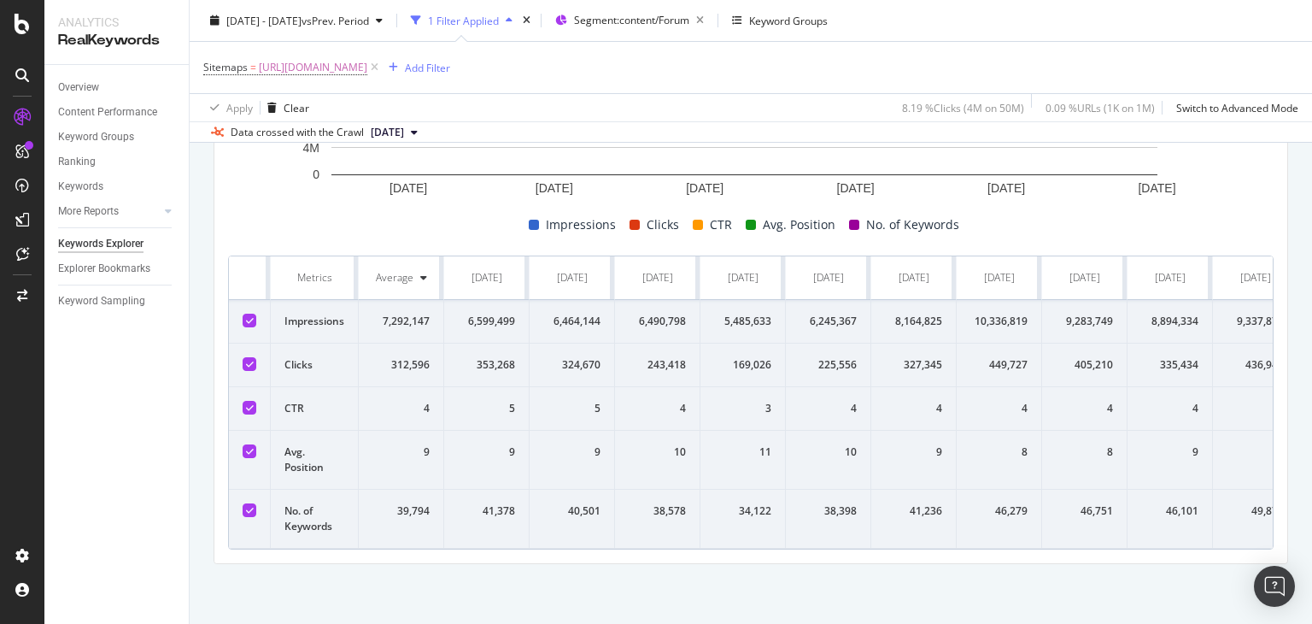
scroll to position [0, 208]
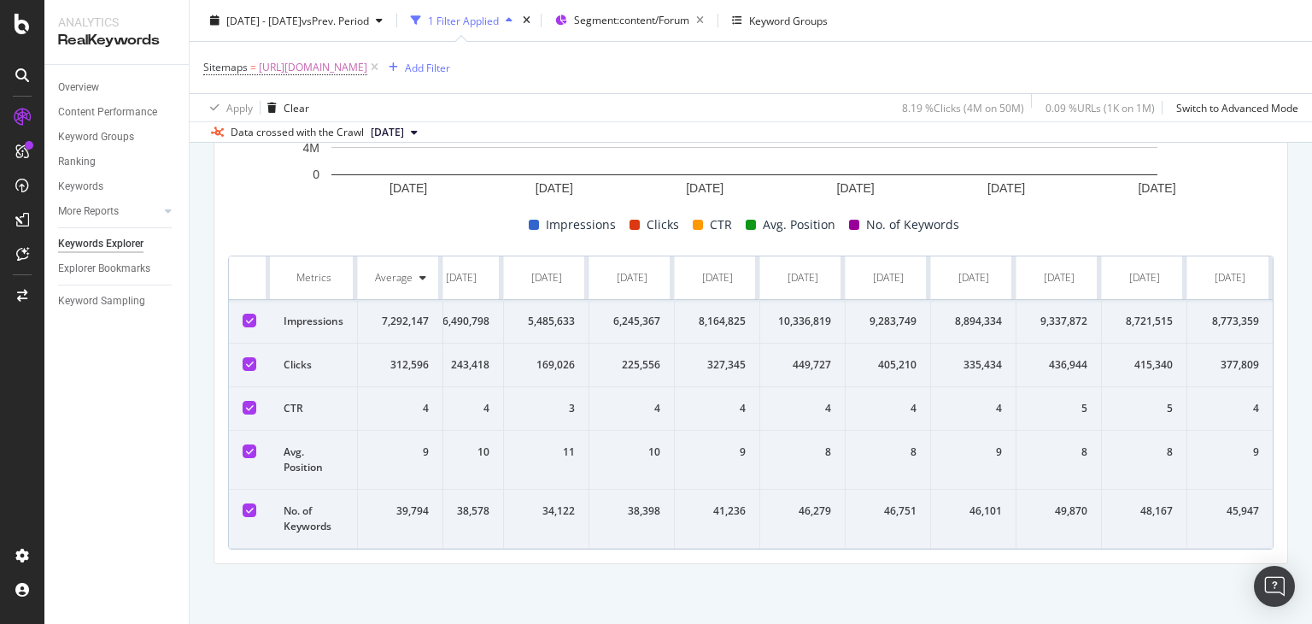
drag, startPoint x: 290, startPoint y: 242, endPoint x: 1168, endPoint y: 494, distance: 913.5
click at [1310, 466] on div "Keywords Explorer nobroker [DATE] - [DATE] vs Prev. Period 1 Filter Applied Seg…" at bounding box center [751, 312] width 1122 height 624
copy thead
click at [560, 570] on div "By URL Top Charts Create Trend Select metrics & dimensions Compare periods Mont…" at bounding box center [751, 222] width 1122 height 801
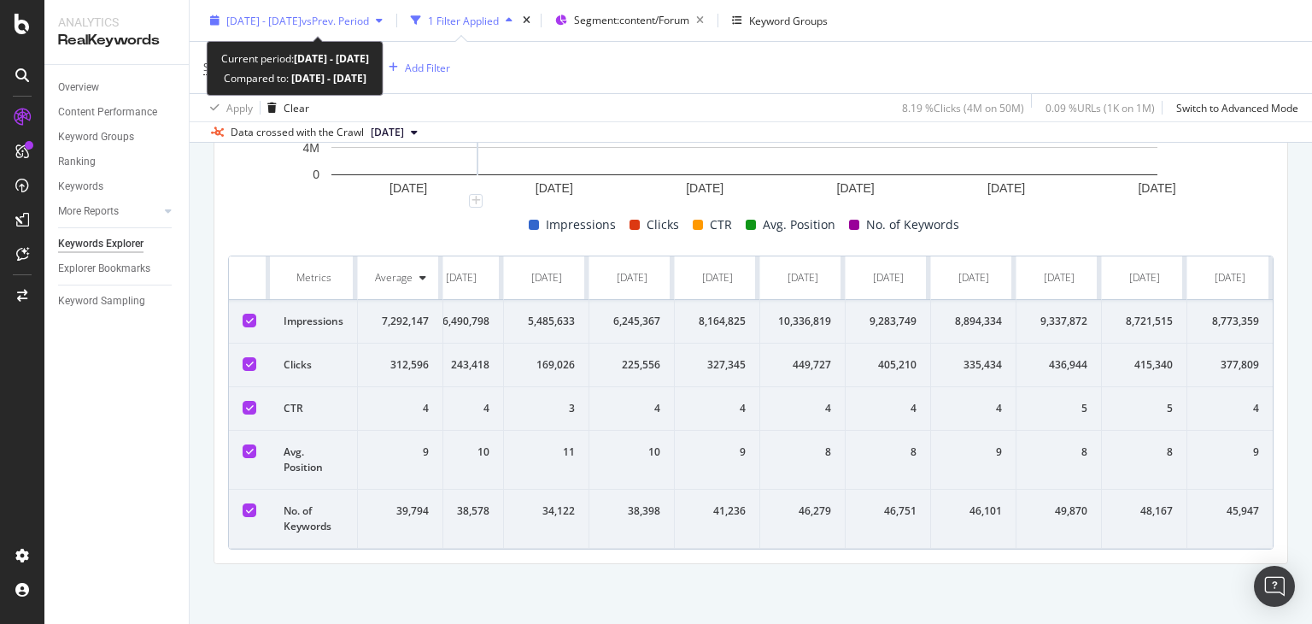
click at [369, 23] on span "vs Prev. Period" at bounding box center [335, 20] width 67 height 15
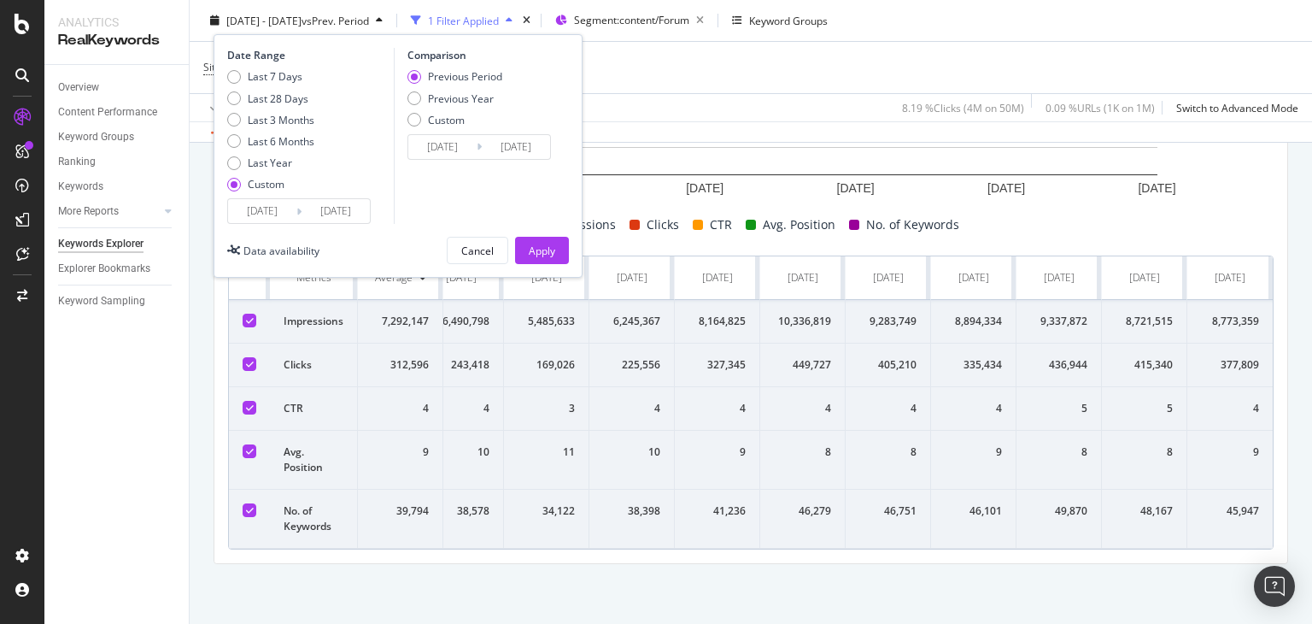
click at [284, 212] on input "[DATE]" at bounding box center [262, 211] width 68 height 24
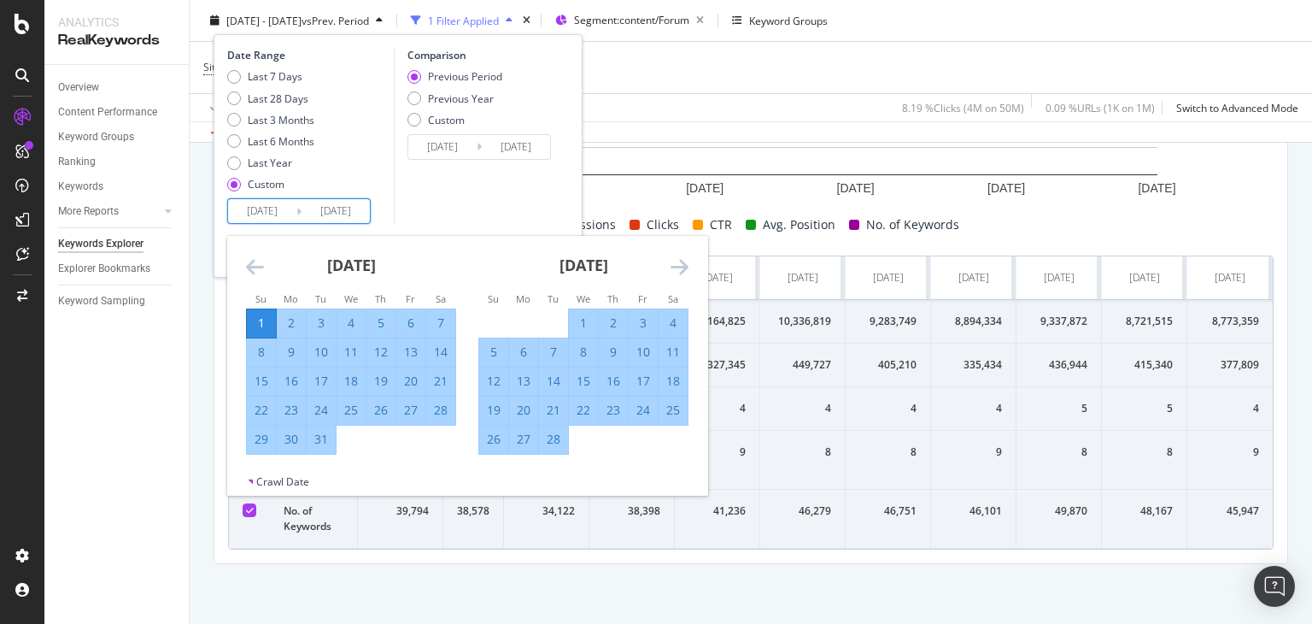
click at [676, 261] on icon "Move forward to switch to the next month." at bounding box center [680, 266] width 18 height 20
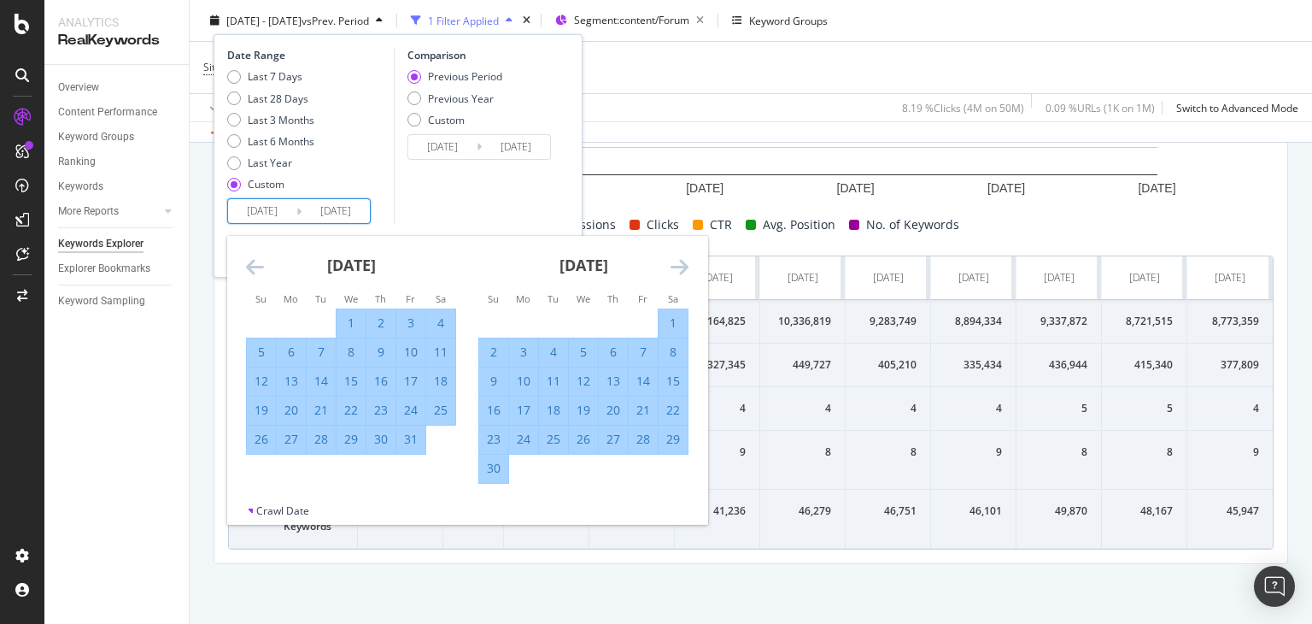
click at [676, 261] on icon "Move forward to switch to the next month." at bounding box center [680, 266] width 18 height 20
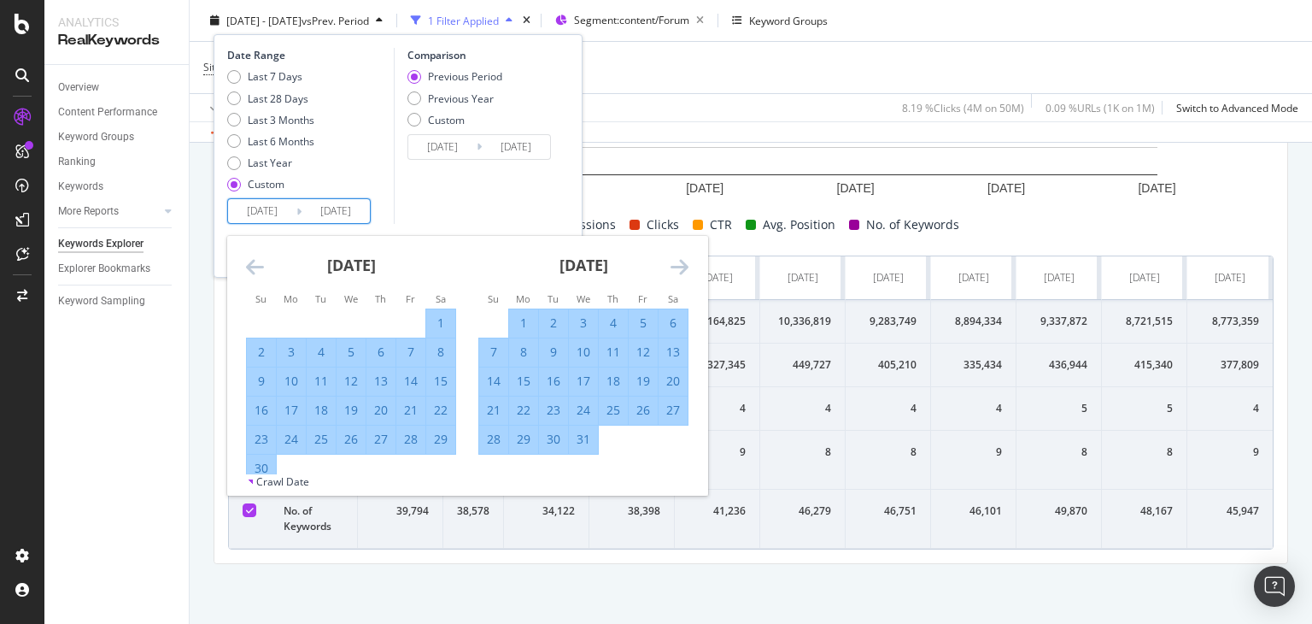
click at [676, 261] on icon "Move forward to switch to the next month." at bounding box center [680, 266] width 18 height 20
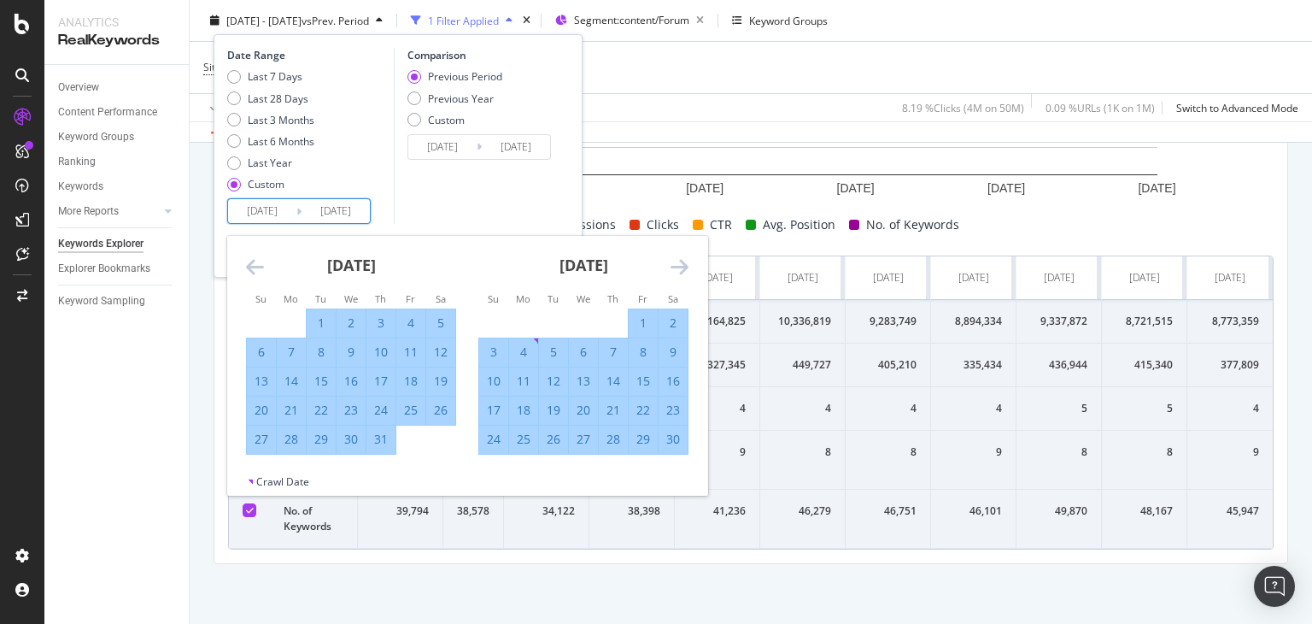
click at [676, 261] on icon "Move forward to switch to the next month." at bounding box center [680, 266] width 18 height 20
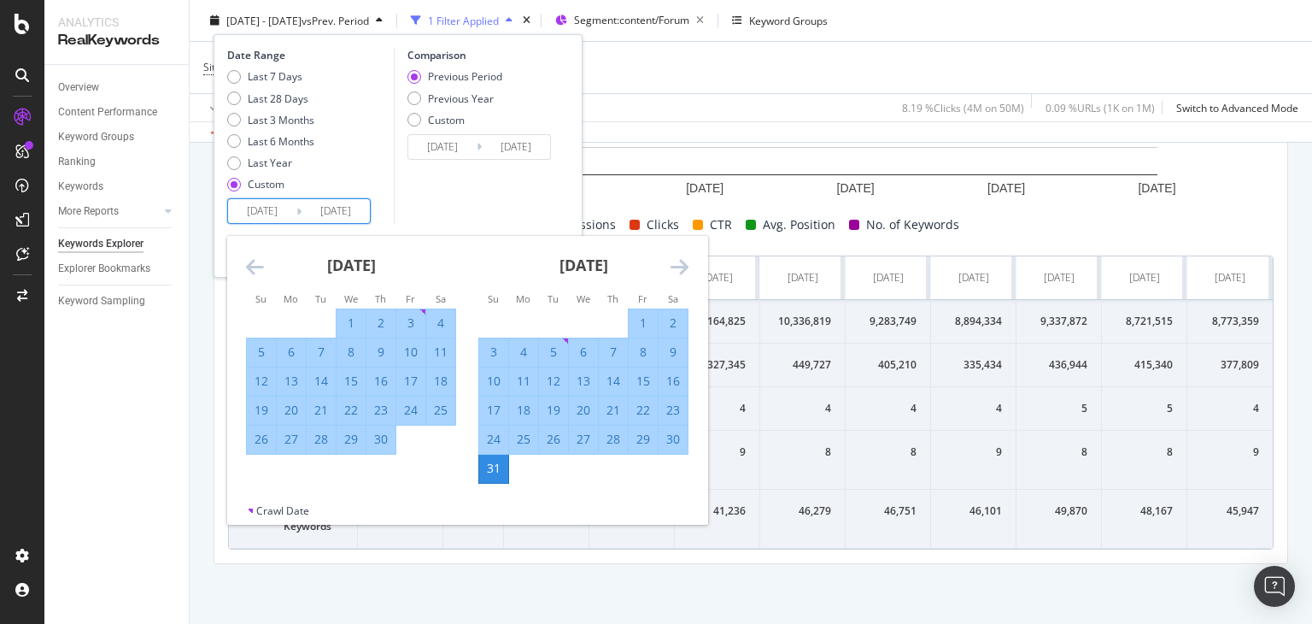
click at [676, 261] on icon "Move forward to switch to the next month." at bounding box center [680, 266] width 18 height 20
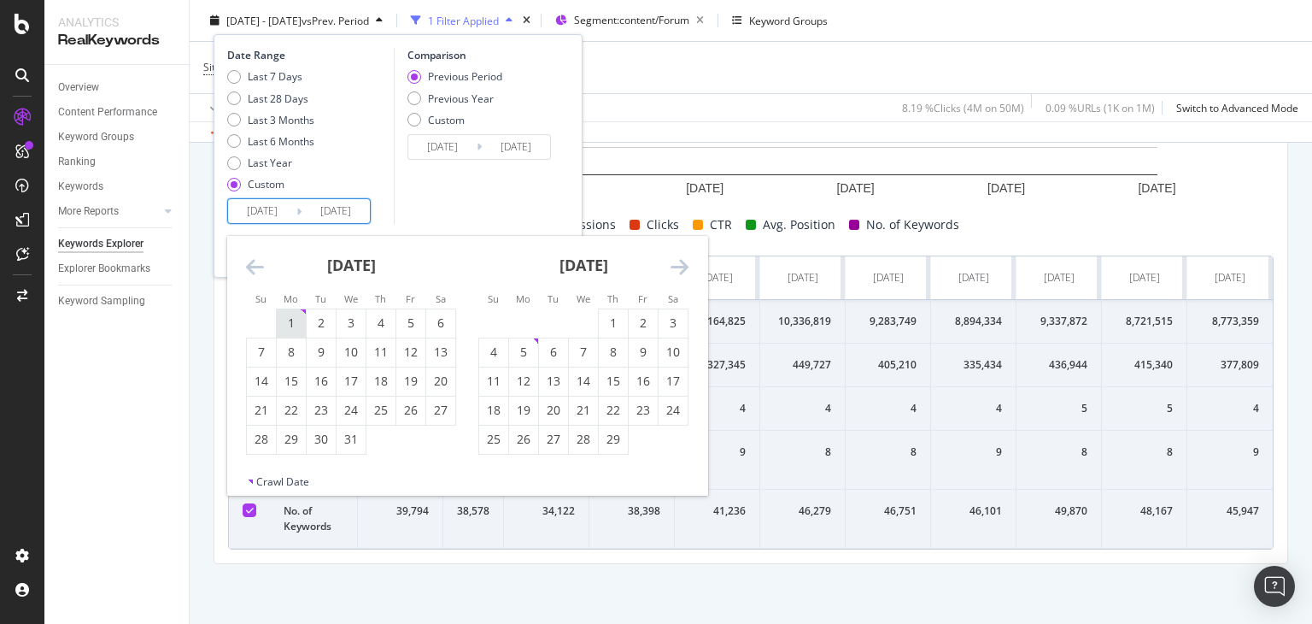
click at [288, 316] on div "1" at bounding box center [291, 322] width 29 height 17
type input "[DATE]"
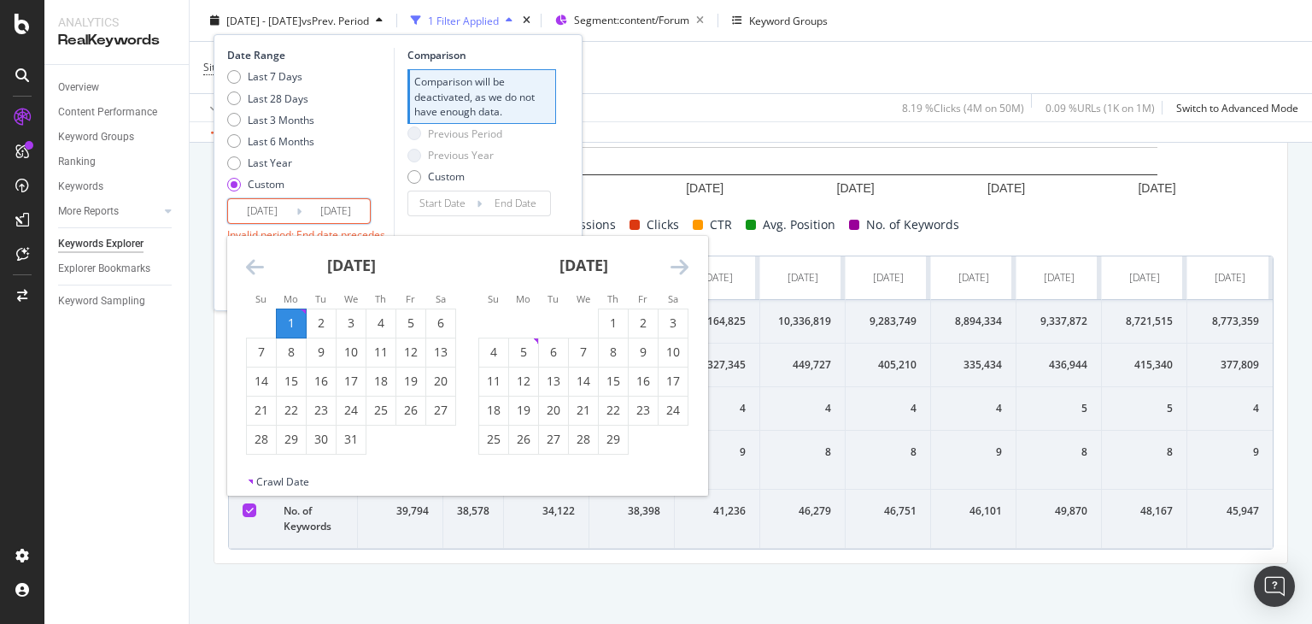
click at [678, 267] on icon "Move forward to switch to the next month." at bounding box center [680, 266] width 18 height 20
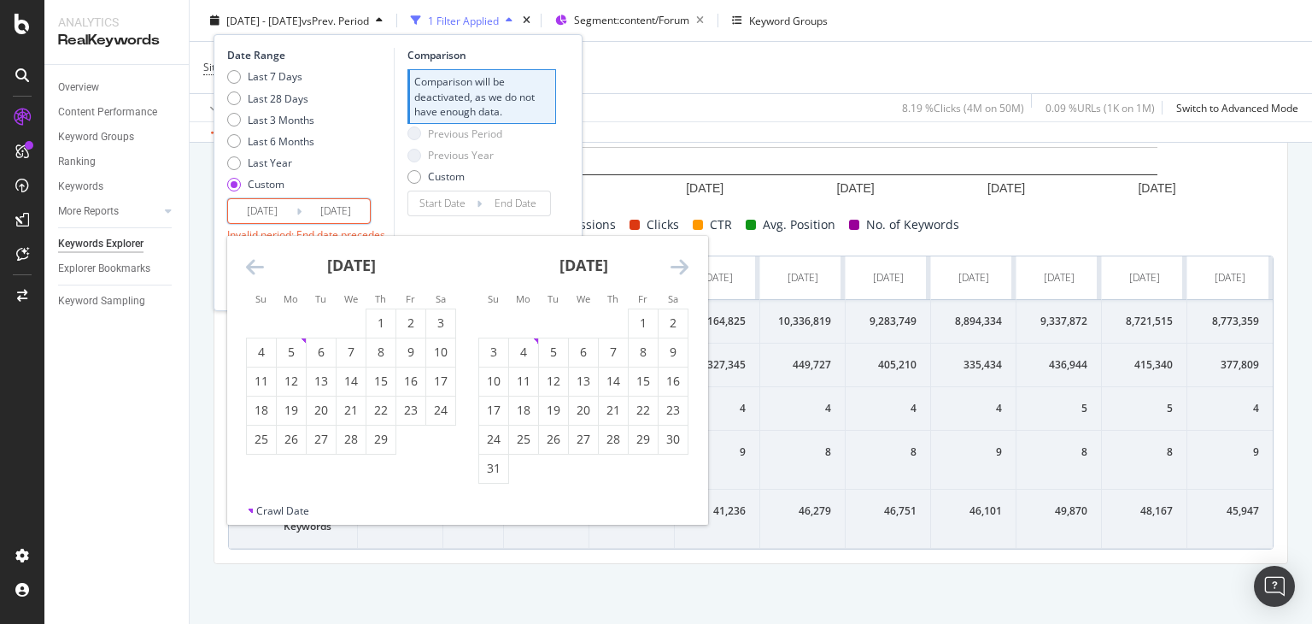
click at [678, 267] on icon "Move forward to switch to the next month." at bounding box center [680, 266] width 18 height 20
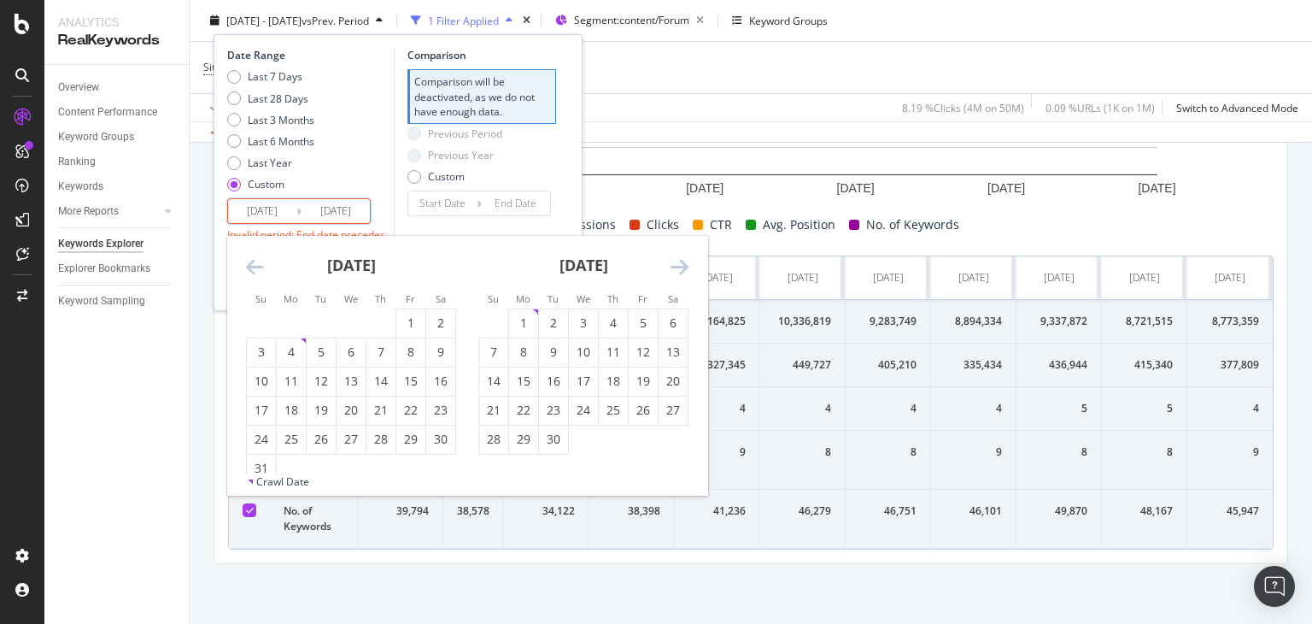
click at [677, 267] on icon "Move forward to switch to the next month." at bounding box center [680, 266] width 18 height 20
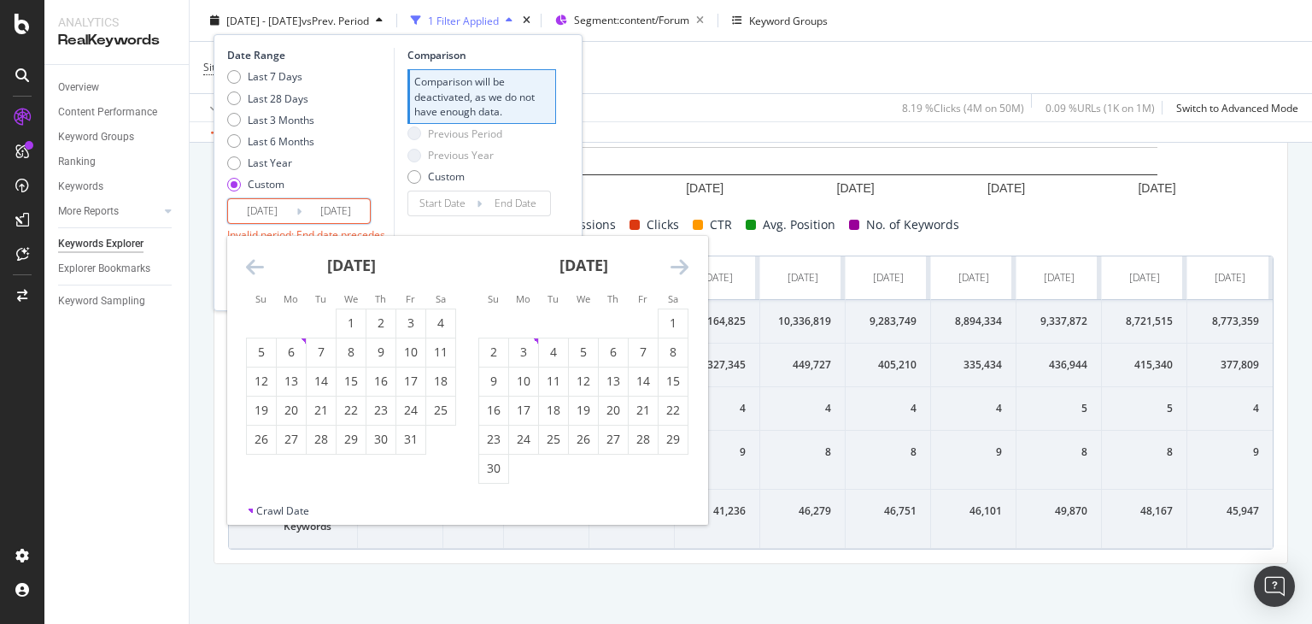
click at [677, 267] on icon "Move forward to switch to the next month." at bounding box center [680, 266] width 18 height 20
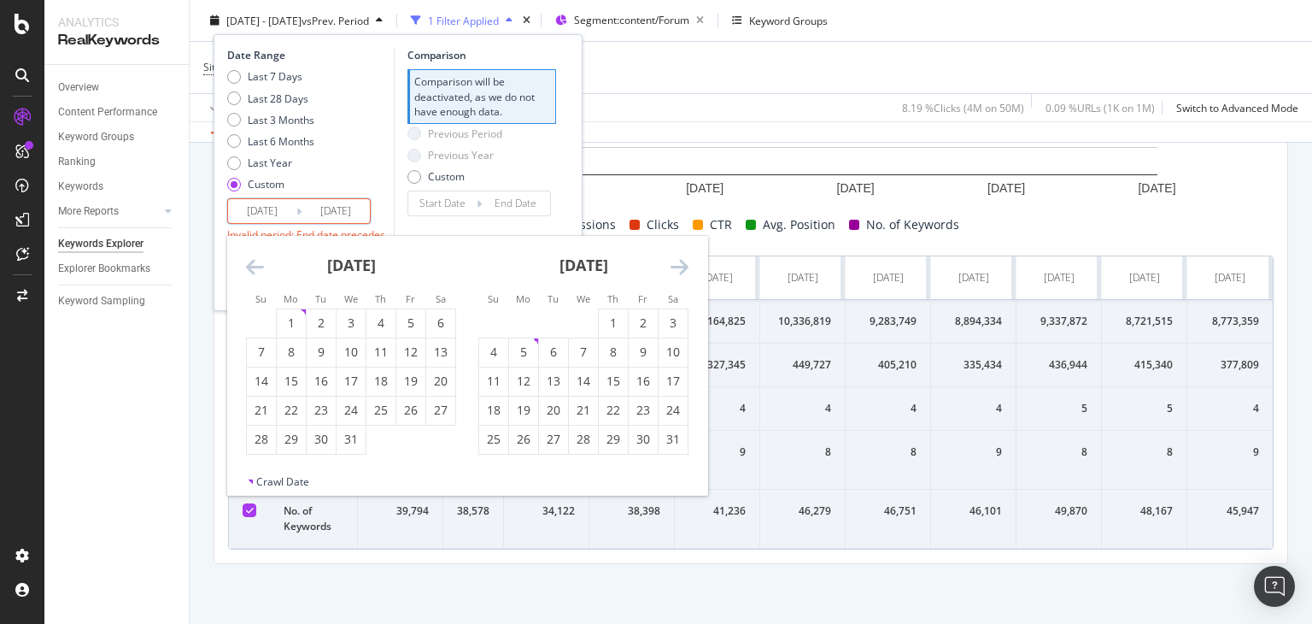
click at [677, 267] on icon "Move forward to switch to the next month." at bounding box center [680, 266] width 18 height 20
click at [549, 447] on div "31" at bounding box center [553, 438] width 29 height 17
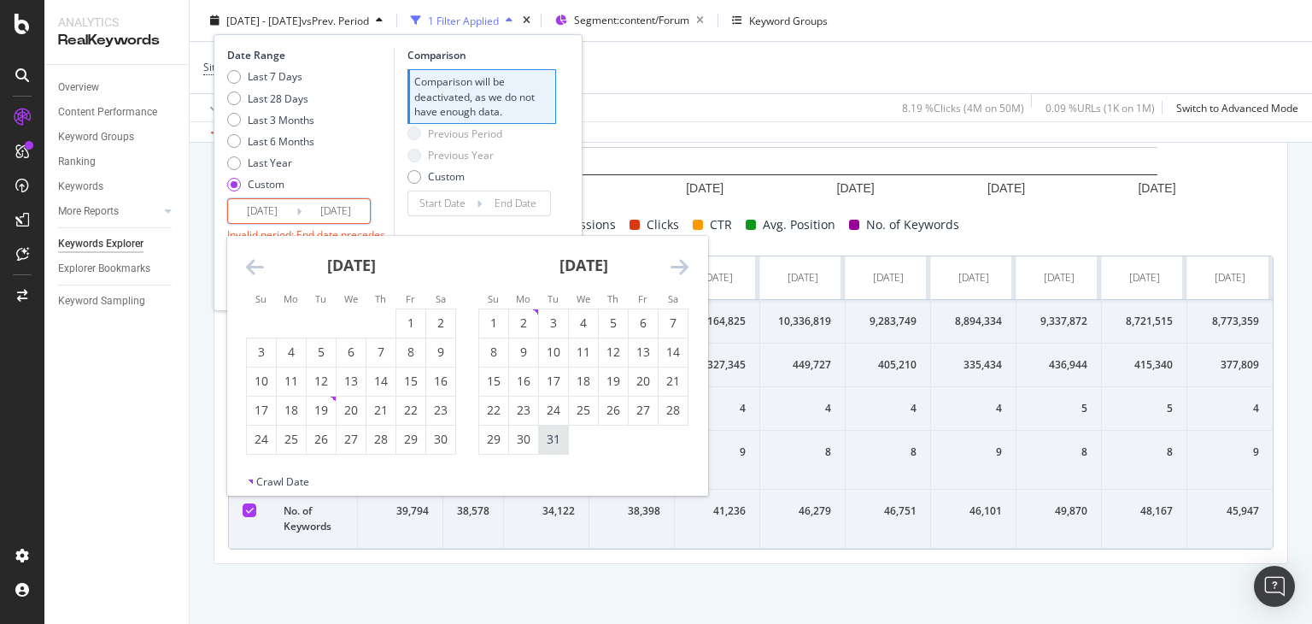
type input "[DATE]"
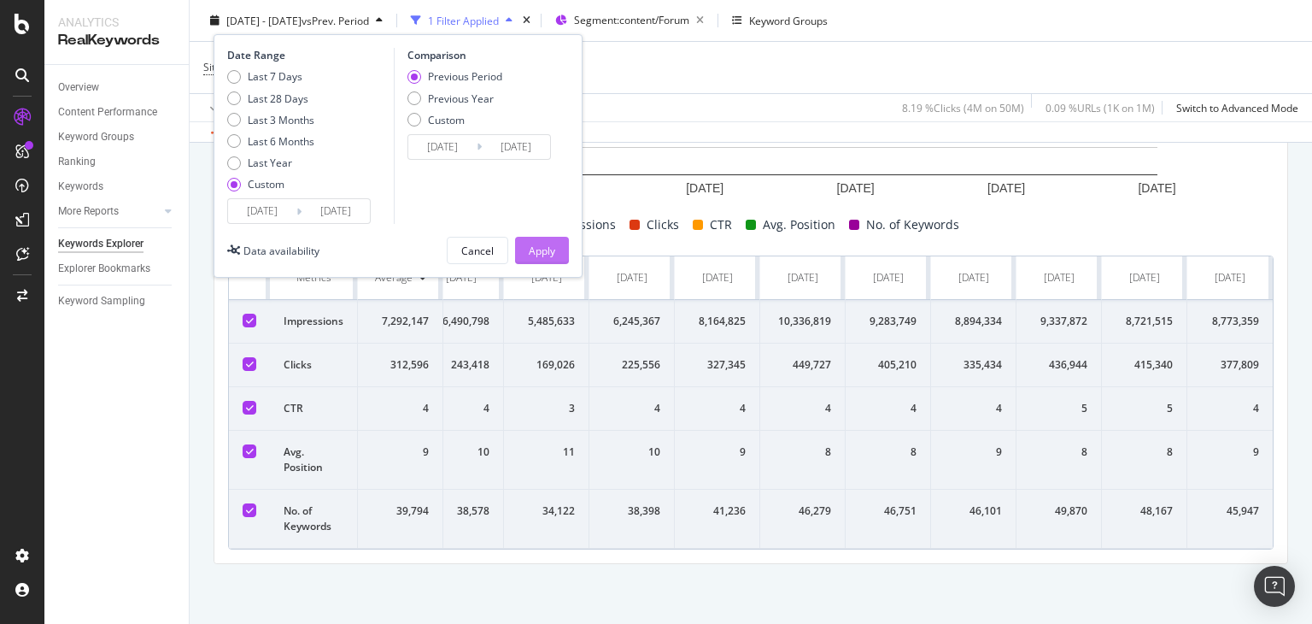
click at [546, 249] on div "Apply" at bounding box center [542, 250] width 26 height 15
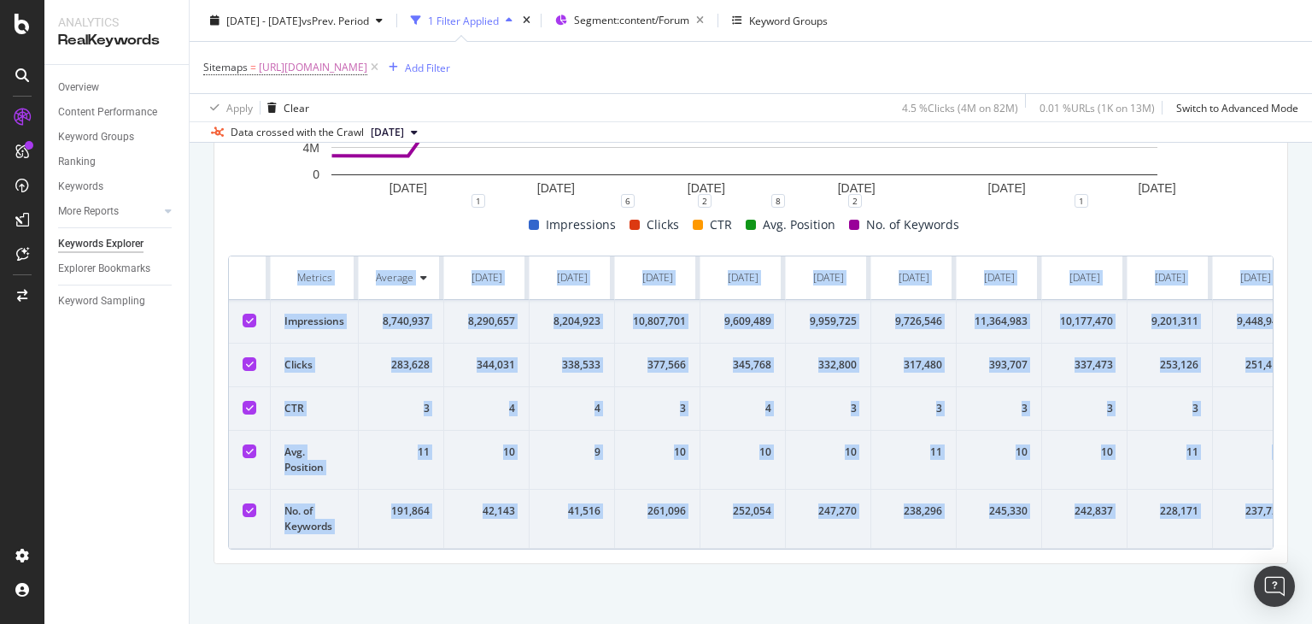
scroll to position [0, 208]
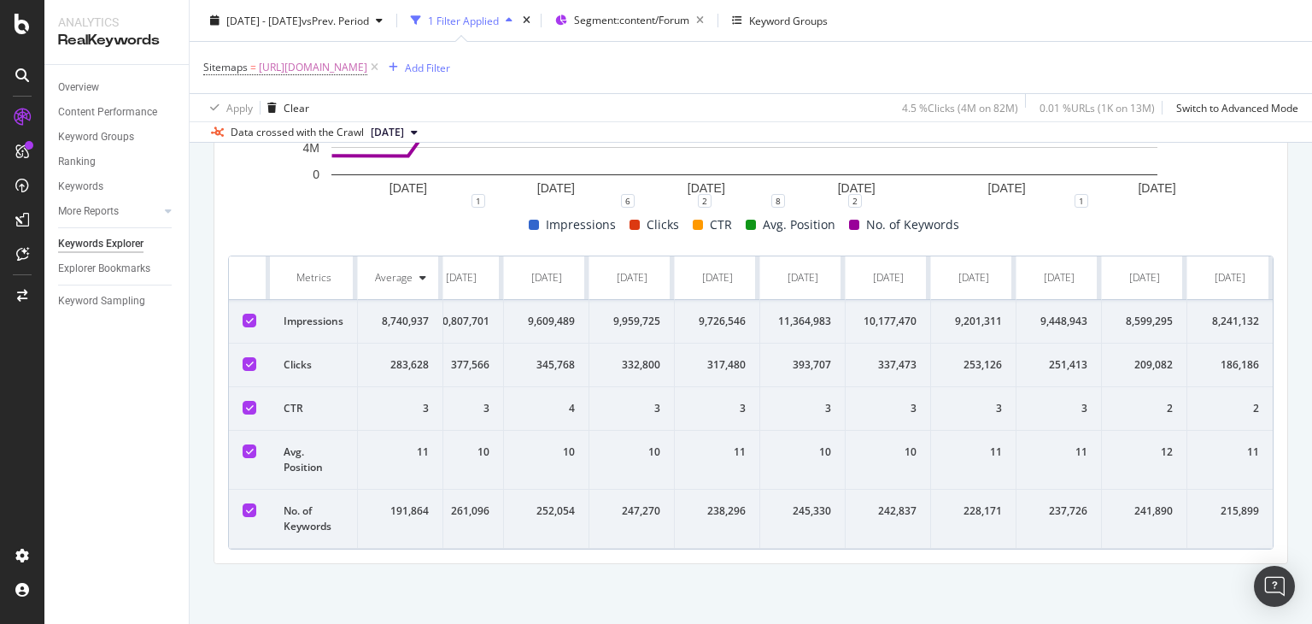
drag, startPoint x: 292, startPoint y: 237, endPoint x: 1104, endPoint y: 426, distance: 834.1
click at [1305, 507] on div "Keywords Explorer nobroker [DATE] - [DATE] vs Prev. Period 1 Filter Applied Seg…" at bounding box center [751, 312] width 1122 height 624
copy thead
click at [302, 169] on rect "A chart." at bounding box center [744, 115] width 1033 height 171
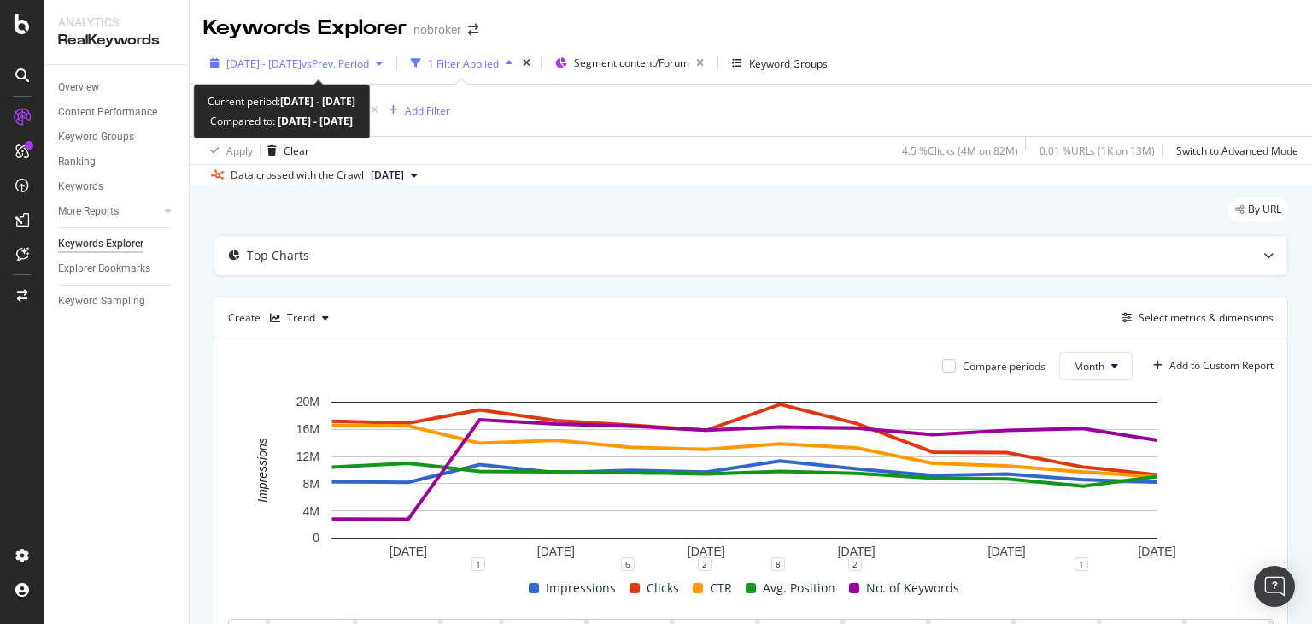
click at [302, 58] on span "[DATE] - [DATE]" at bounding box center [263, 63] width 75 height 15
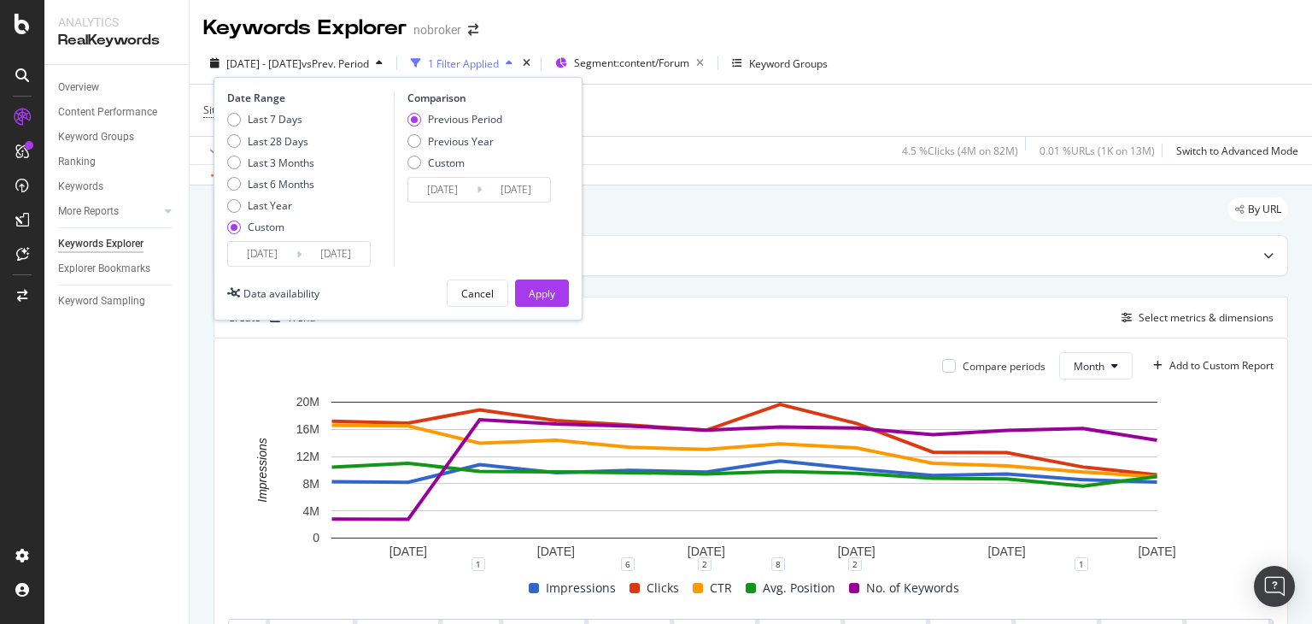
click at [284, 257] on input "[DATE]" at bounding box center [262, 254] width 68 height 24
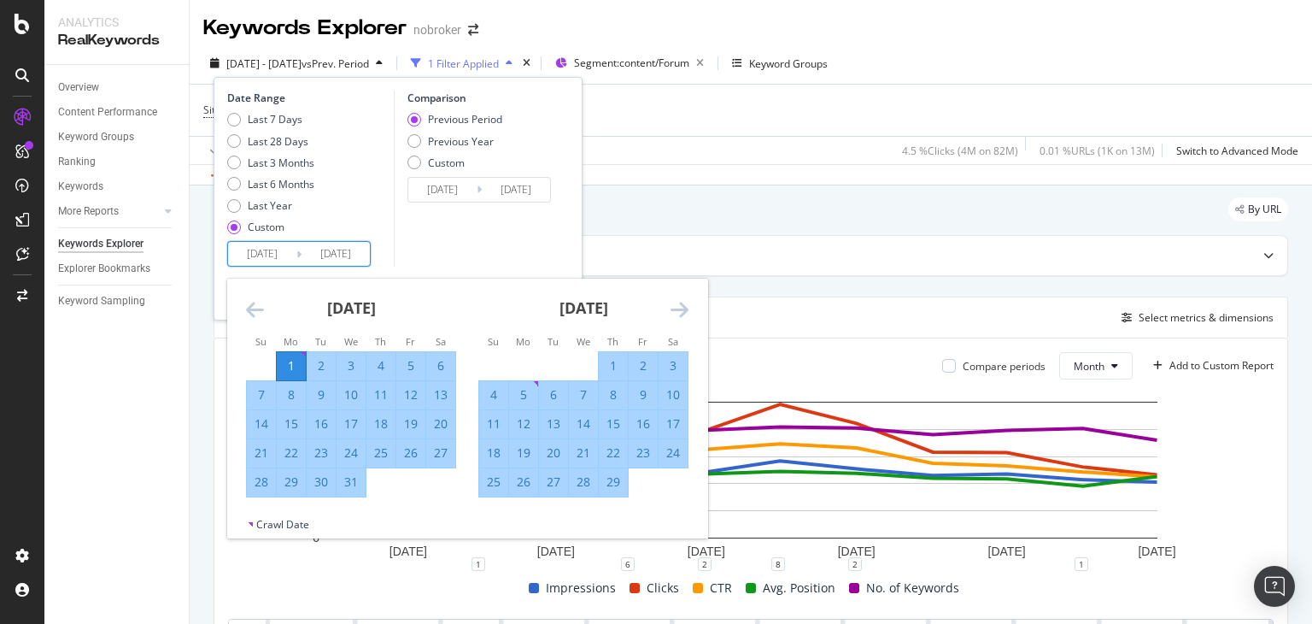
click at [682, 304] on icon "Move forward to switch to the next month." at bounding box center [680, 309] width 18 height 20
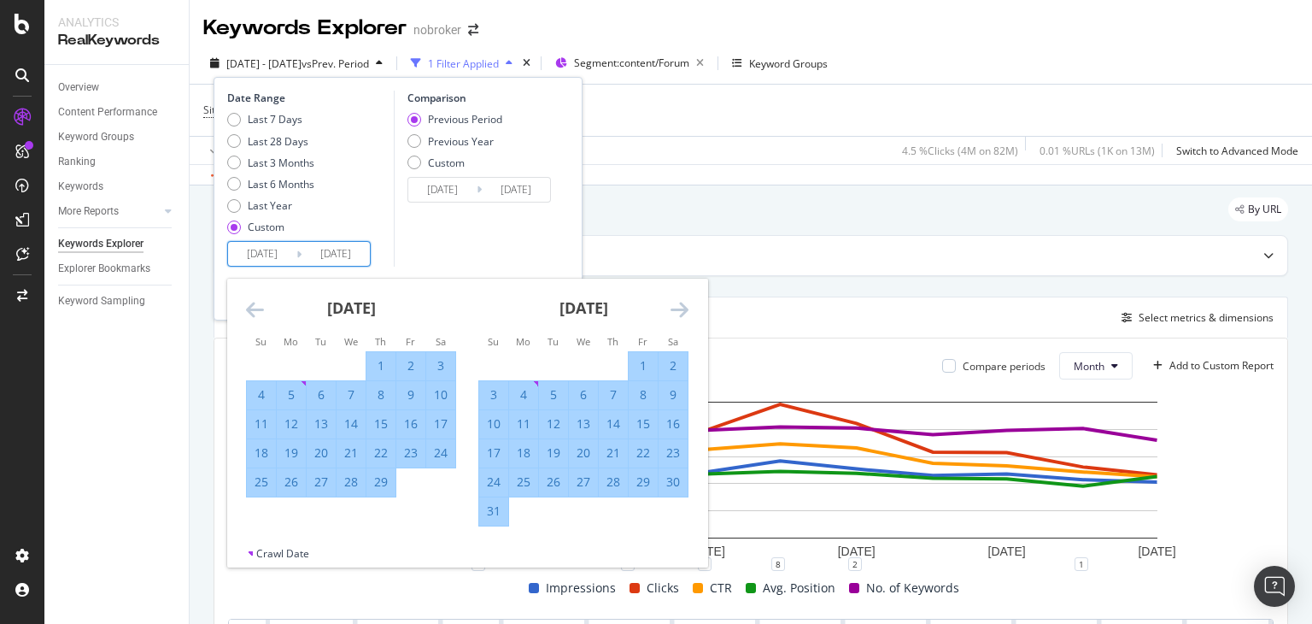
click at [682, 304] on icon "Move forward to switch to the next month." at bounding box center [680, 309] width 18 height 20
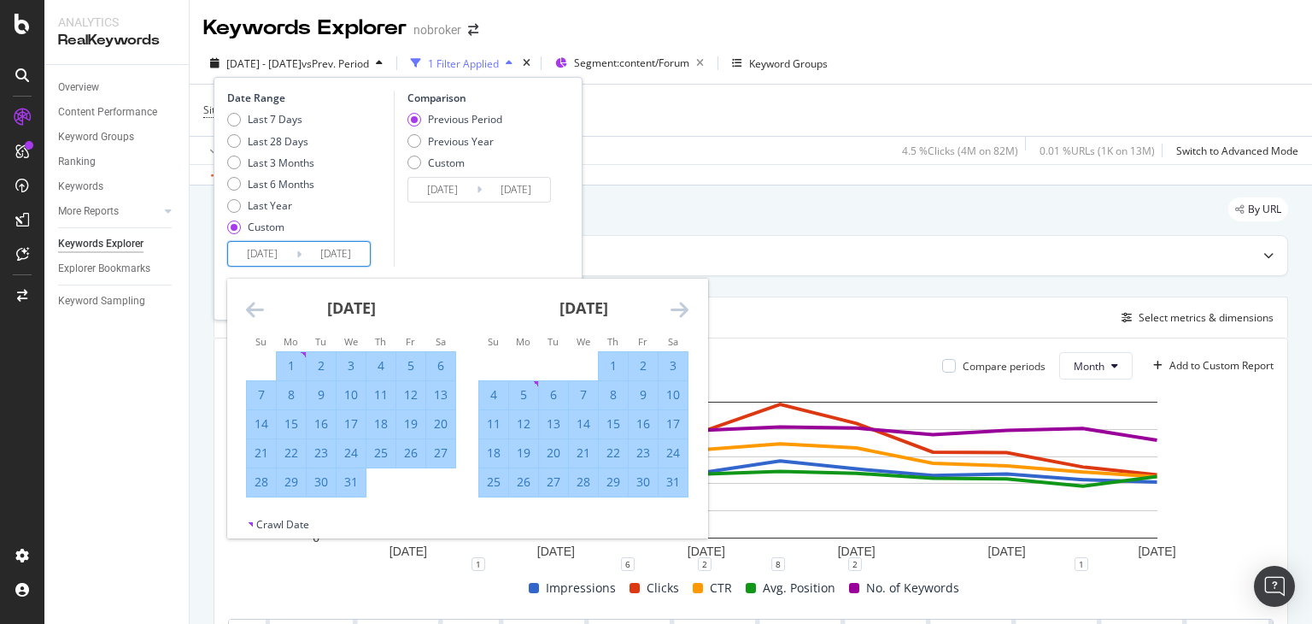
click at [682, 304] on icon "Move forward to switch to the next month." at bounding box center [680, 309] width 18 height 20
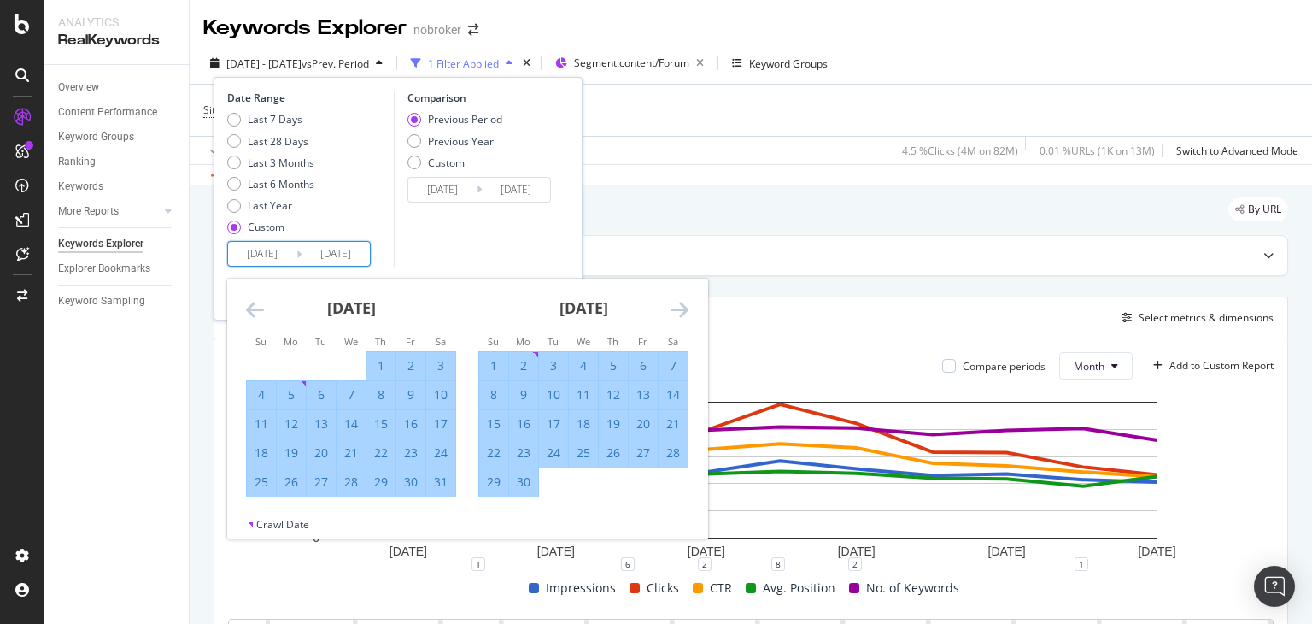
click at [682, 304] on icon "Move forward to switch to the next month." at bounding box center [680, 309] width 18 height 20
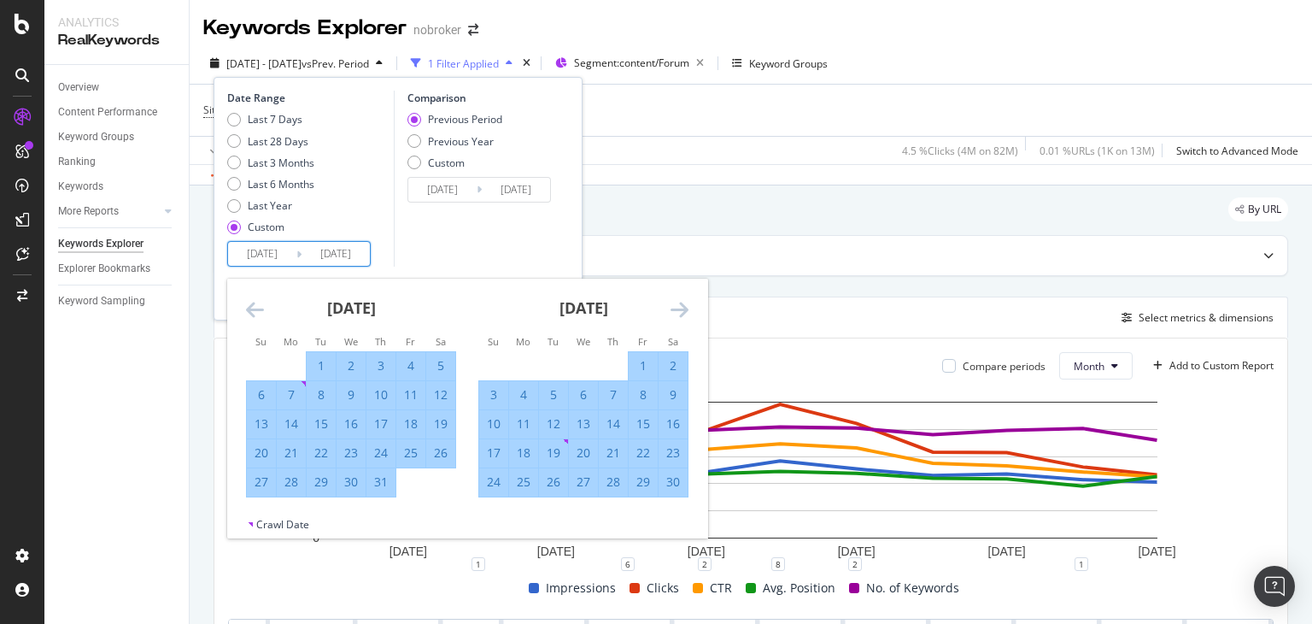
click at [682, 304] on icon "Move forward to switch to the next month." at bounding box center [680, 309] width 18 height 20
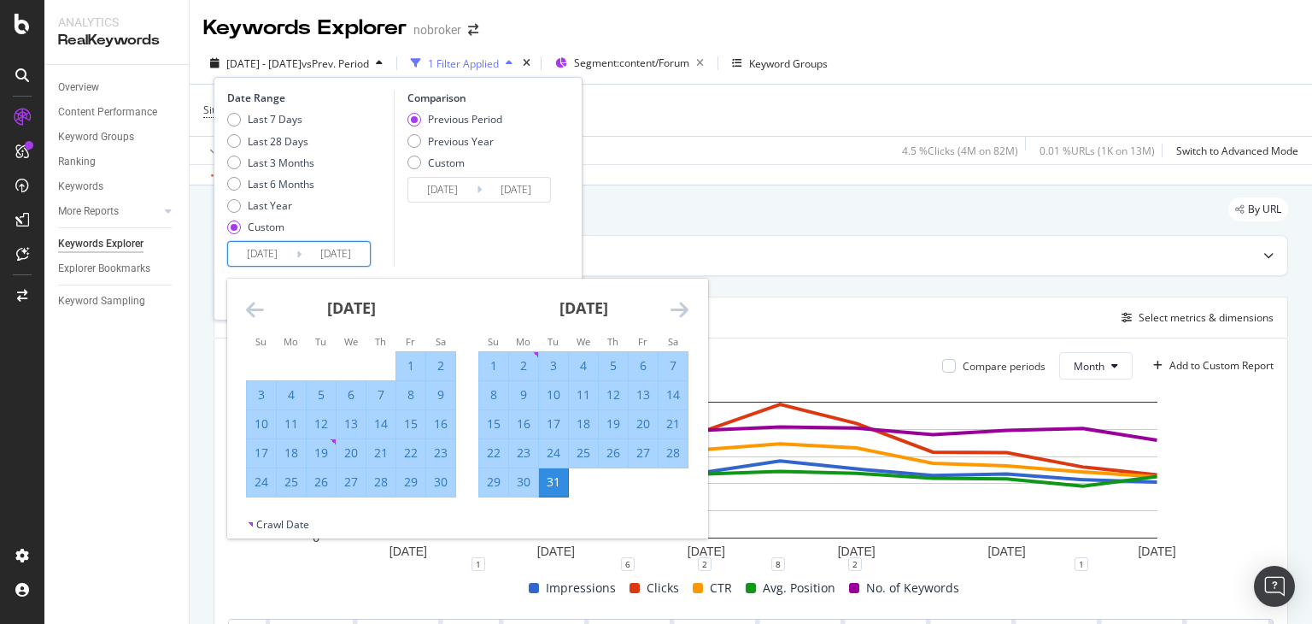
click at [682, 304] on icon "Move forward to switch to the next month." at bounding box center [680, 309] width 18 height 20
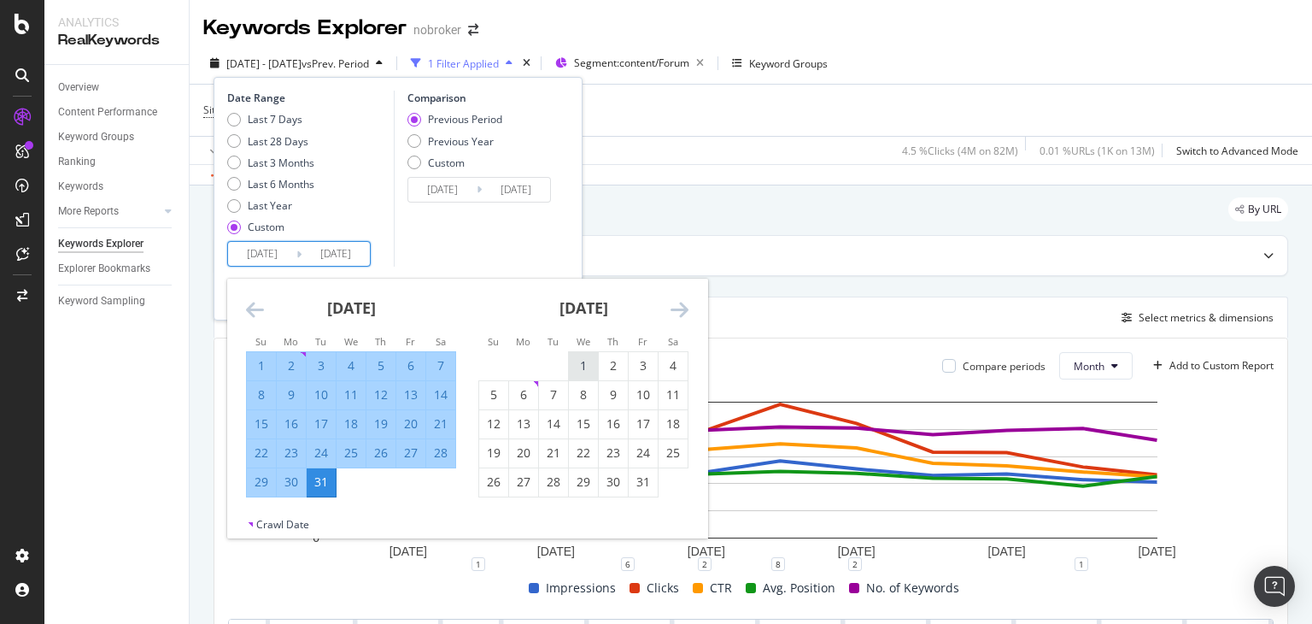
click at [584, 361] on div "1" at bounding box center [583, 365] width 29 height 17
type input "[DATE]"
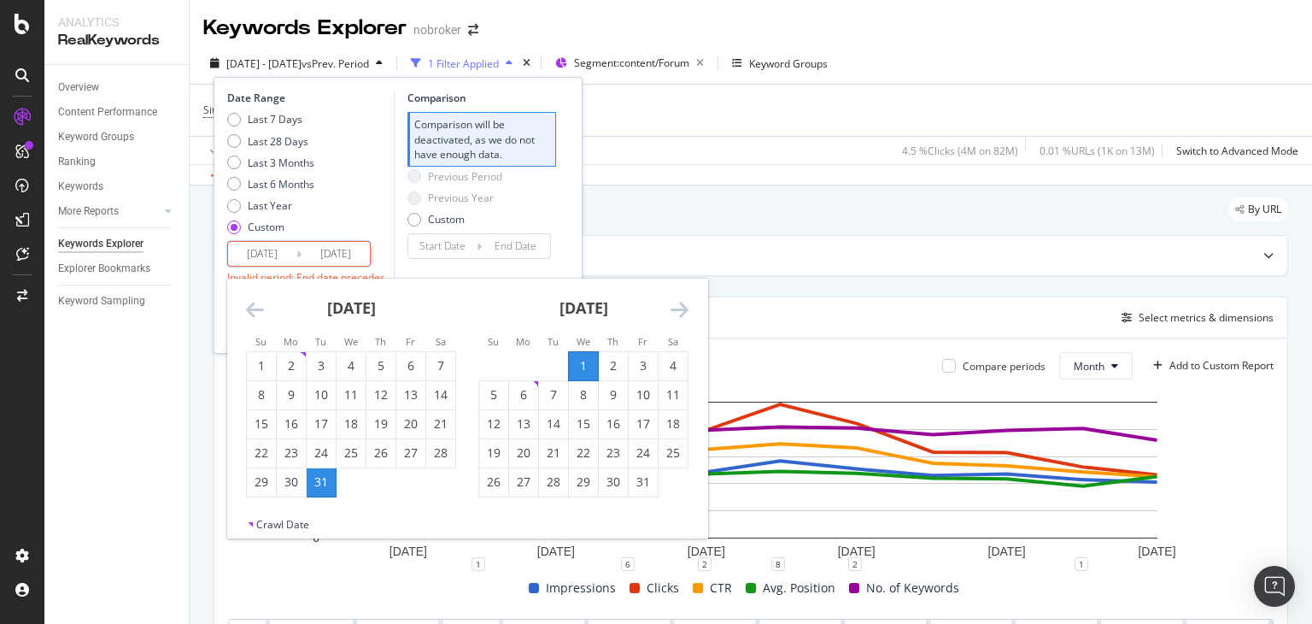
click at [683, 304] on icon "Move forward to switch to the next month." at bounding box center [680, 309] width 18 height 20
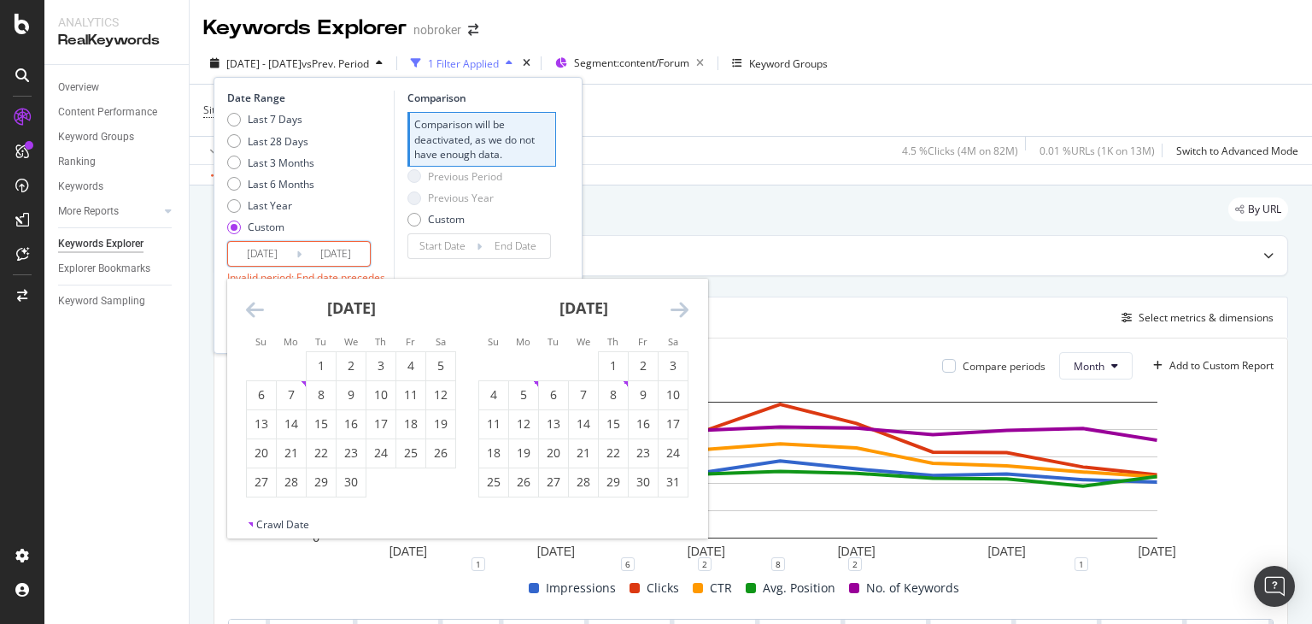
click at [683, 304] on icon "Move forward to switch to the next month." at bounding box center [680, 309] width 18 height 20
click at [670, 422] on div "20" at bounding box center [673, 423] width 29 height 17
type input "[DATE]"
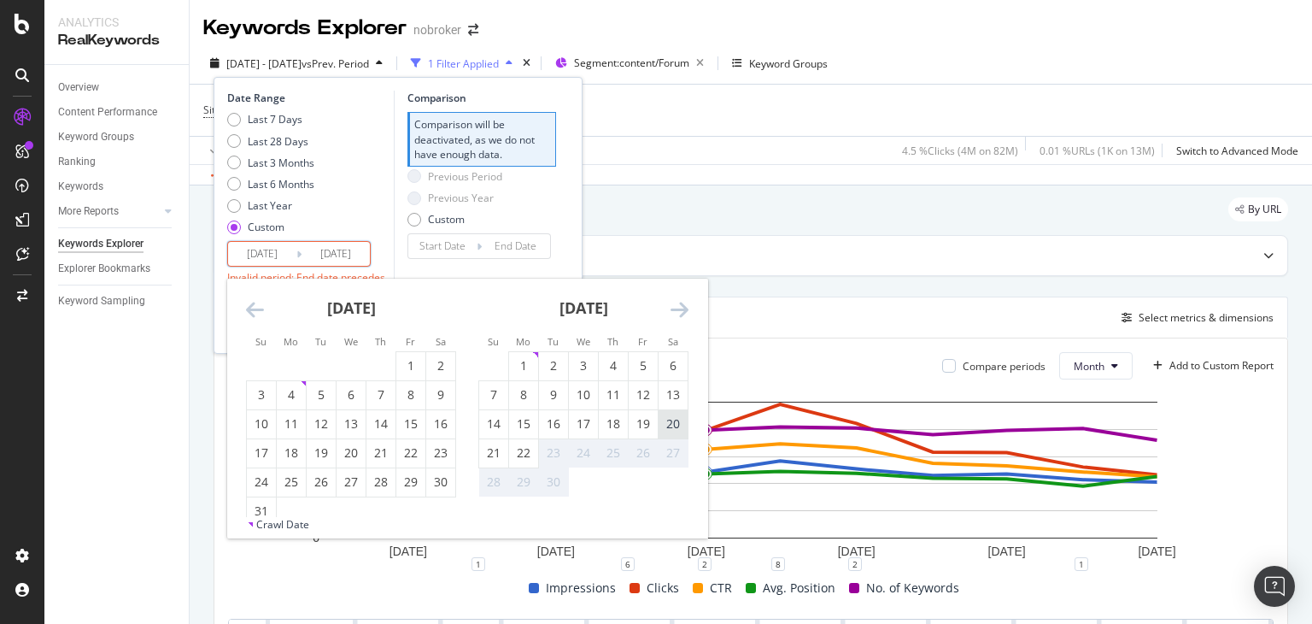
type input "[DATE]"
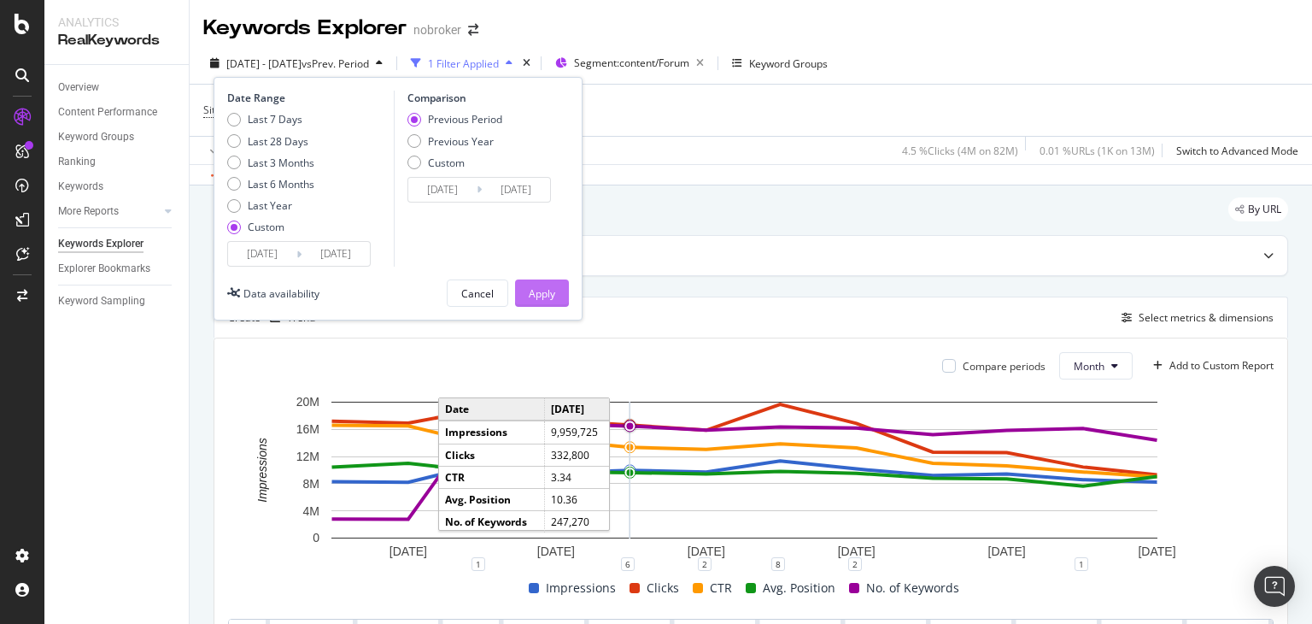
click at [539, 293] on div "Apply" at bounding box center [542, 293] width 26 height 15
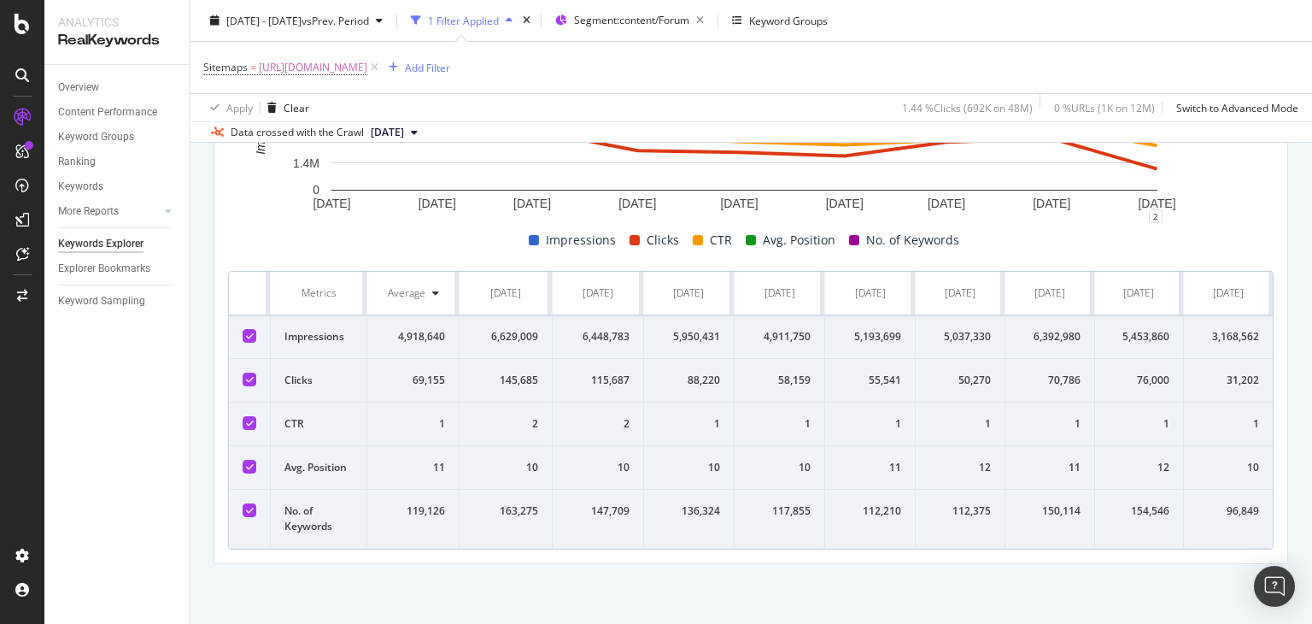
scroll to position [0, 10]
drag, startPoint x: 293, startPoint y: 271, endPoint x: 1311, endPoint y: 438, distance: 1031.8
click at [1311, 438] on div "Keywords Explorer nobroker [DATE] - [DATE] vs Prev. Period 1 Filter Applied Seg…" at bounding box center [751, 312] width 1122 height 624
copy thead
